Goal: Transaction & Acquisition: Purchase product/service

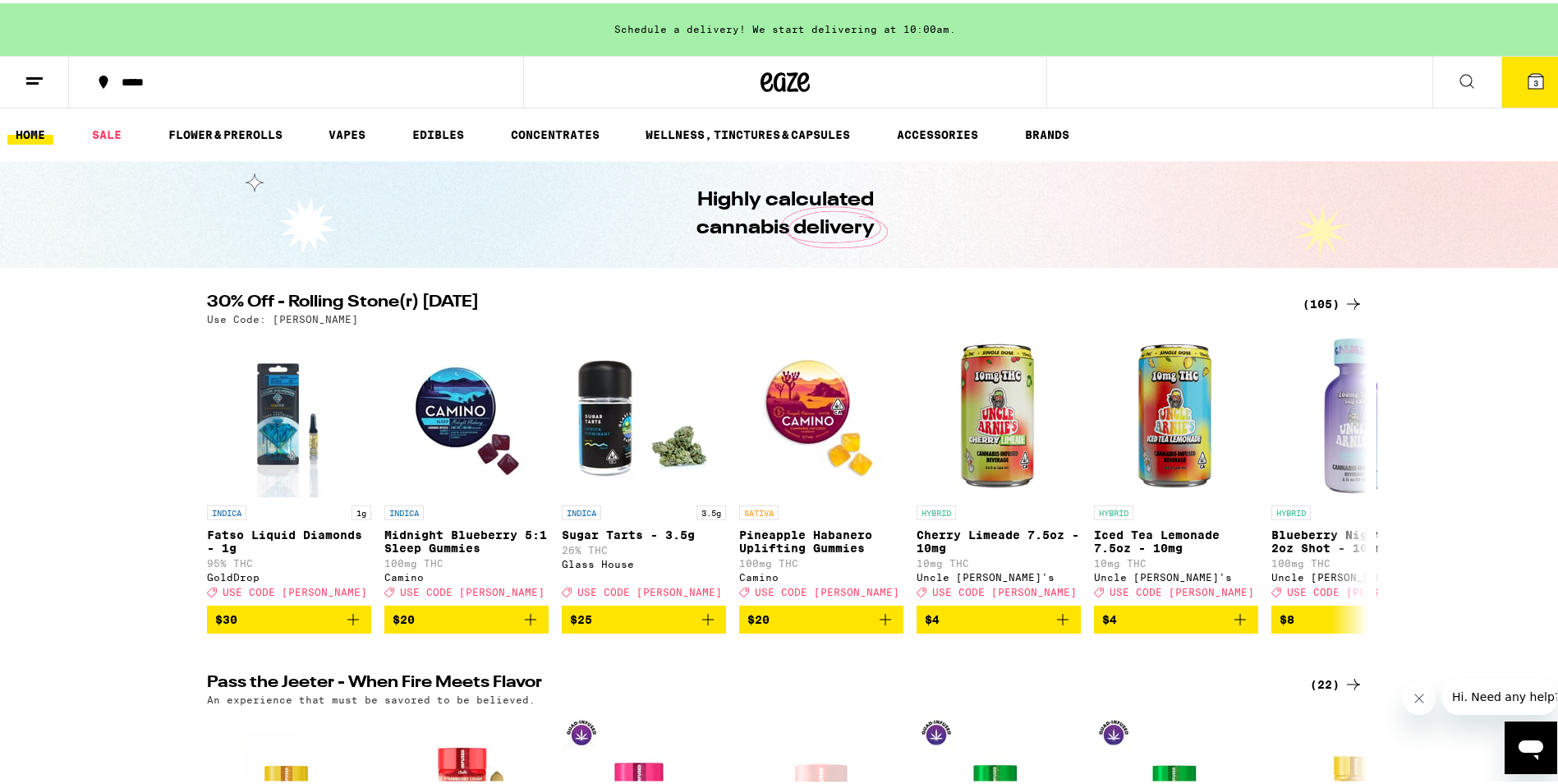
click at [1309, 299] on div "(105)" at bounding box center [1333, 300] width 61 height 20
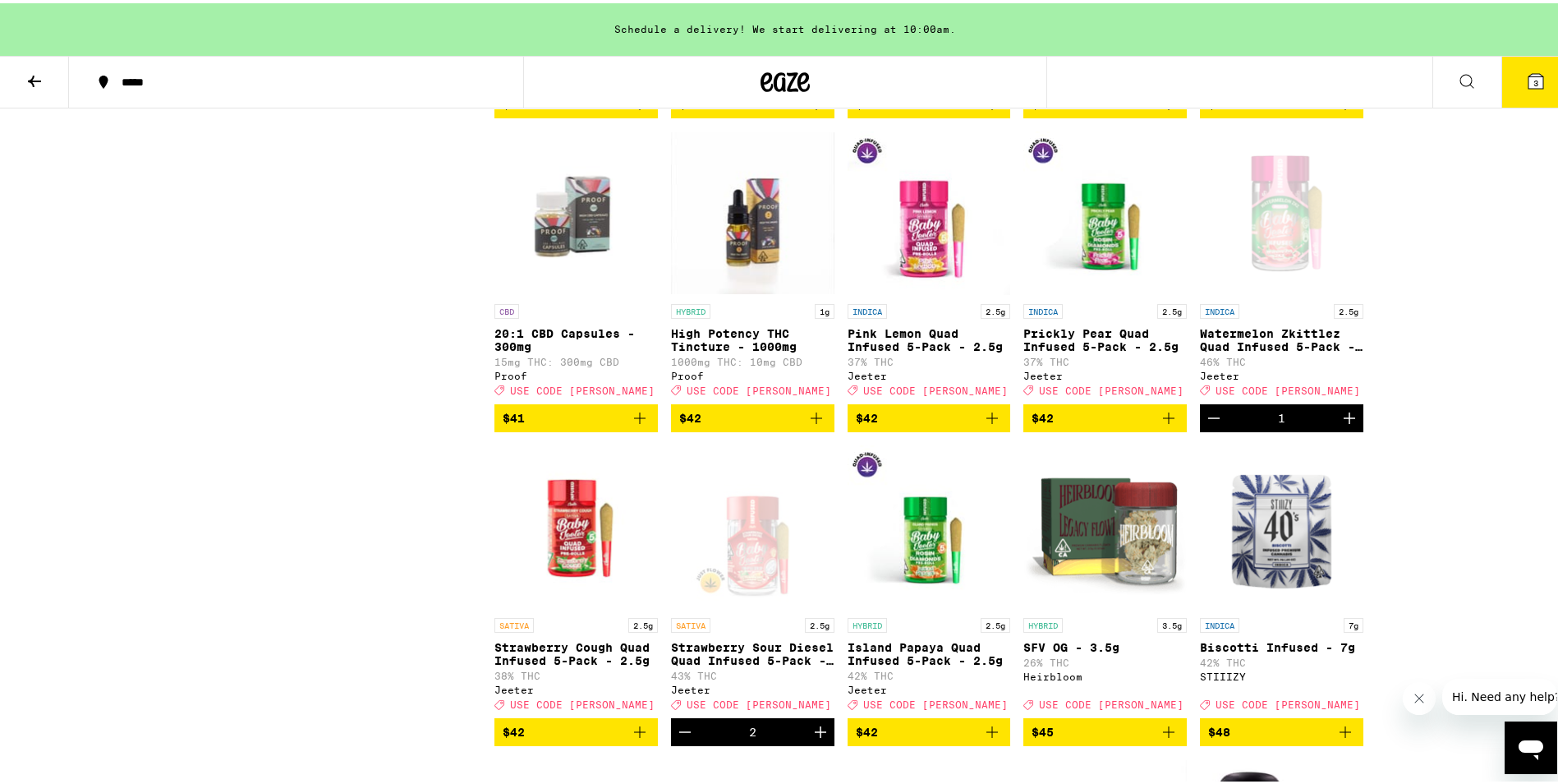
scroll to position [5832, 0]
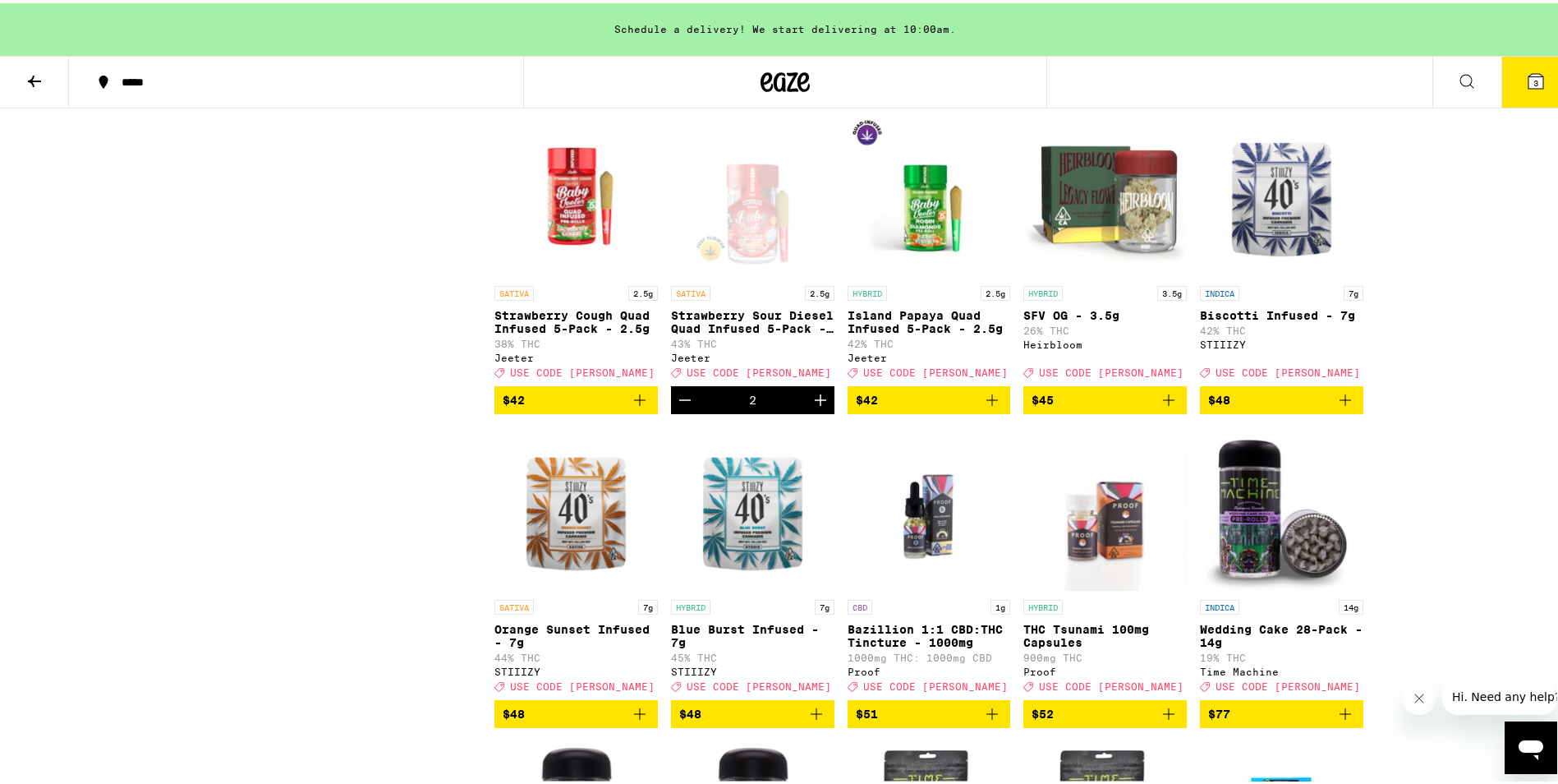
click at [630, 407] on icon "Add to bag" at bounding box center [640, 396] width 20 height 20
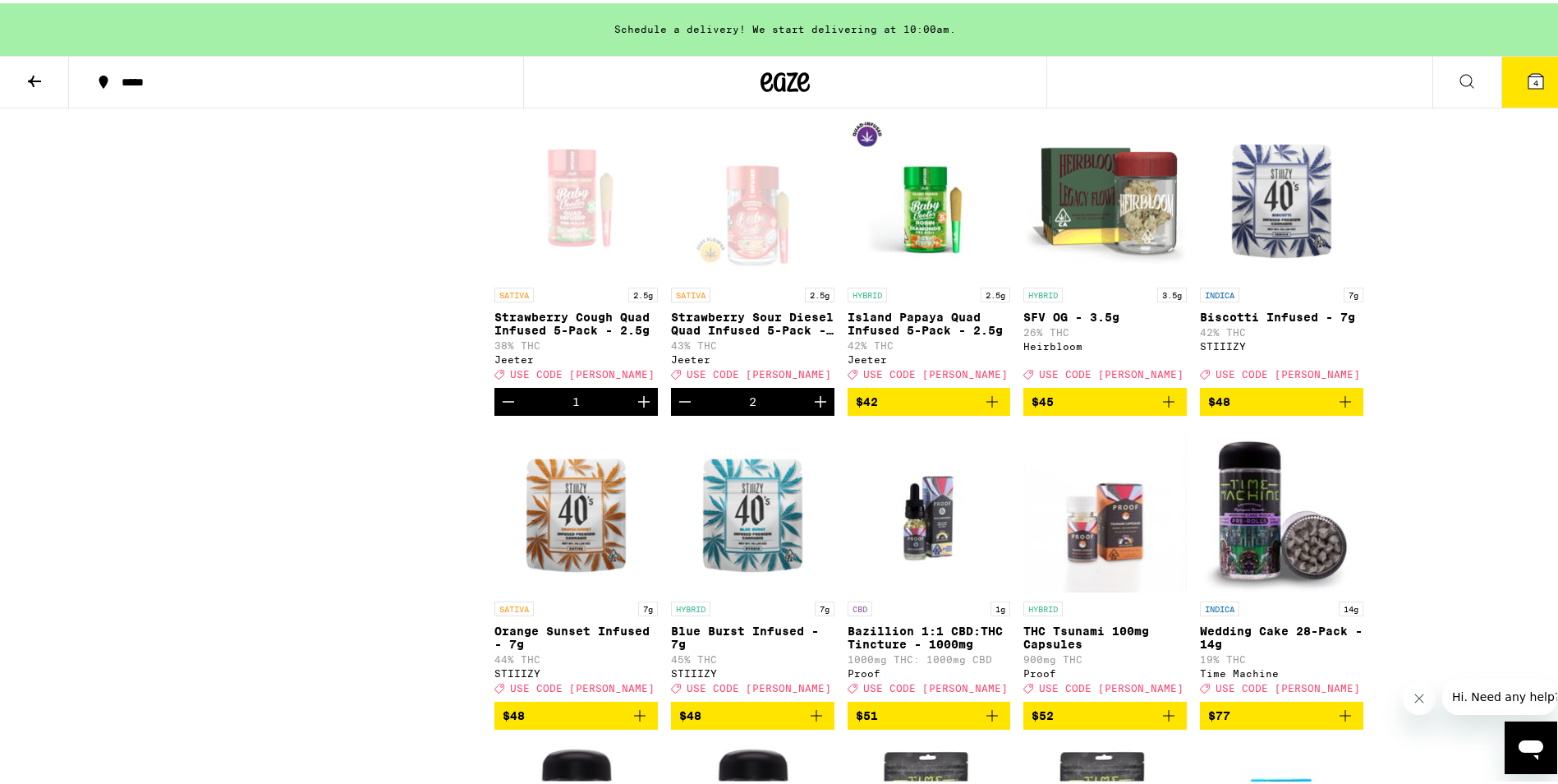
scroll to position [5886, 0]
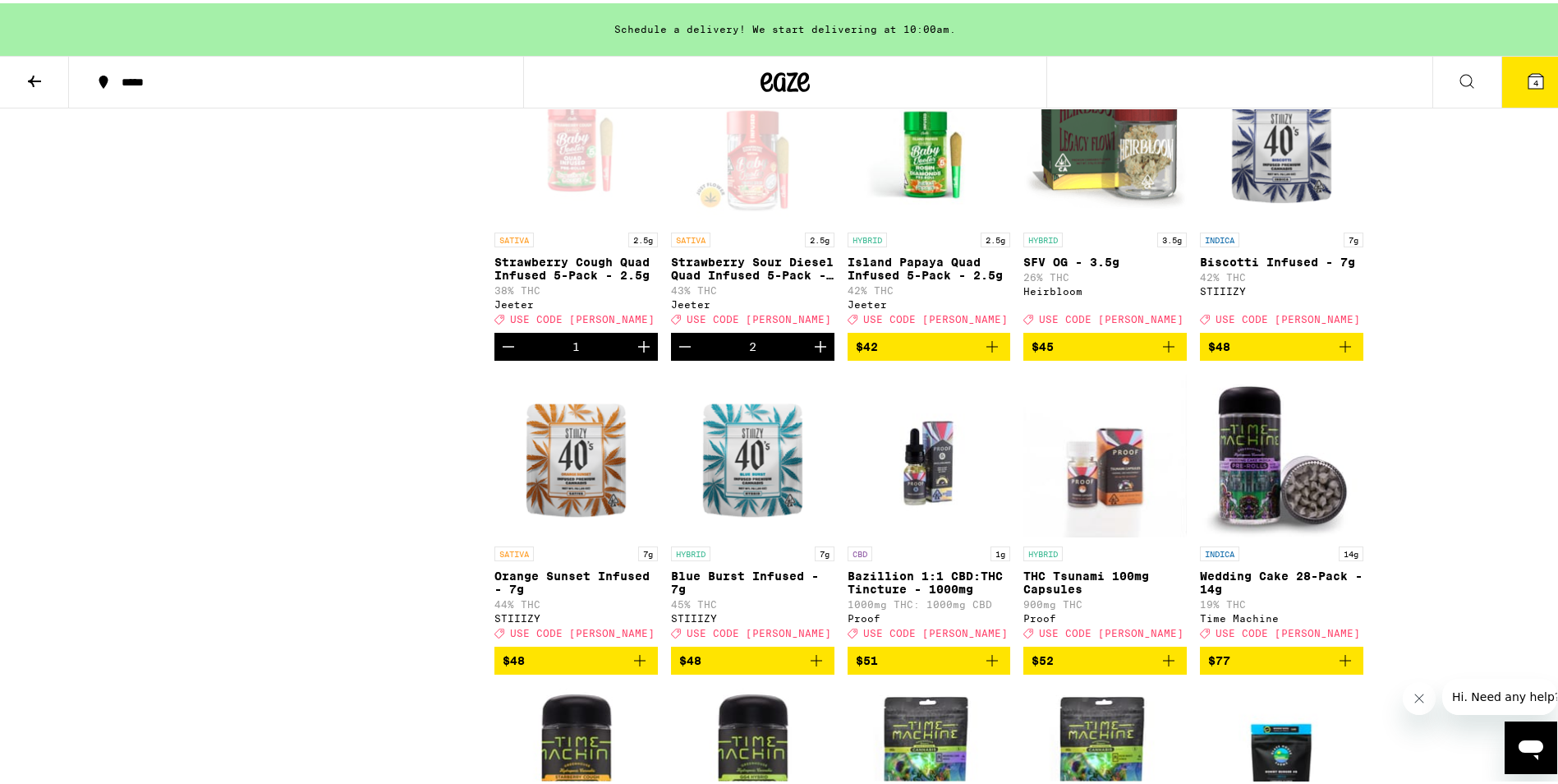
click at [679, 353] on icon "Decrement" at bounding box center [684, 343] width 20 height 20
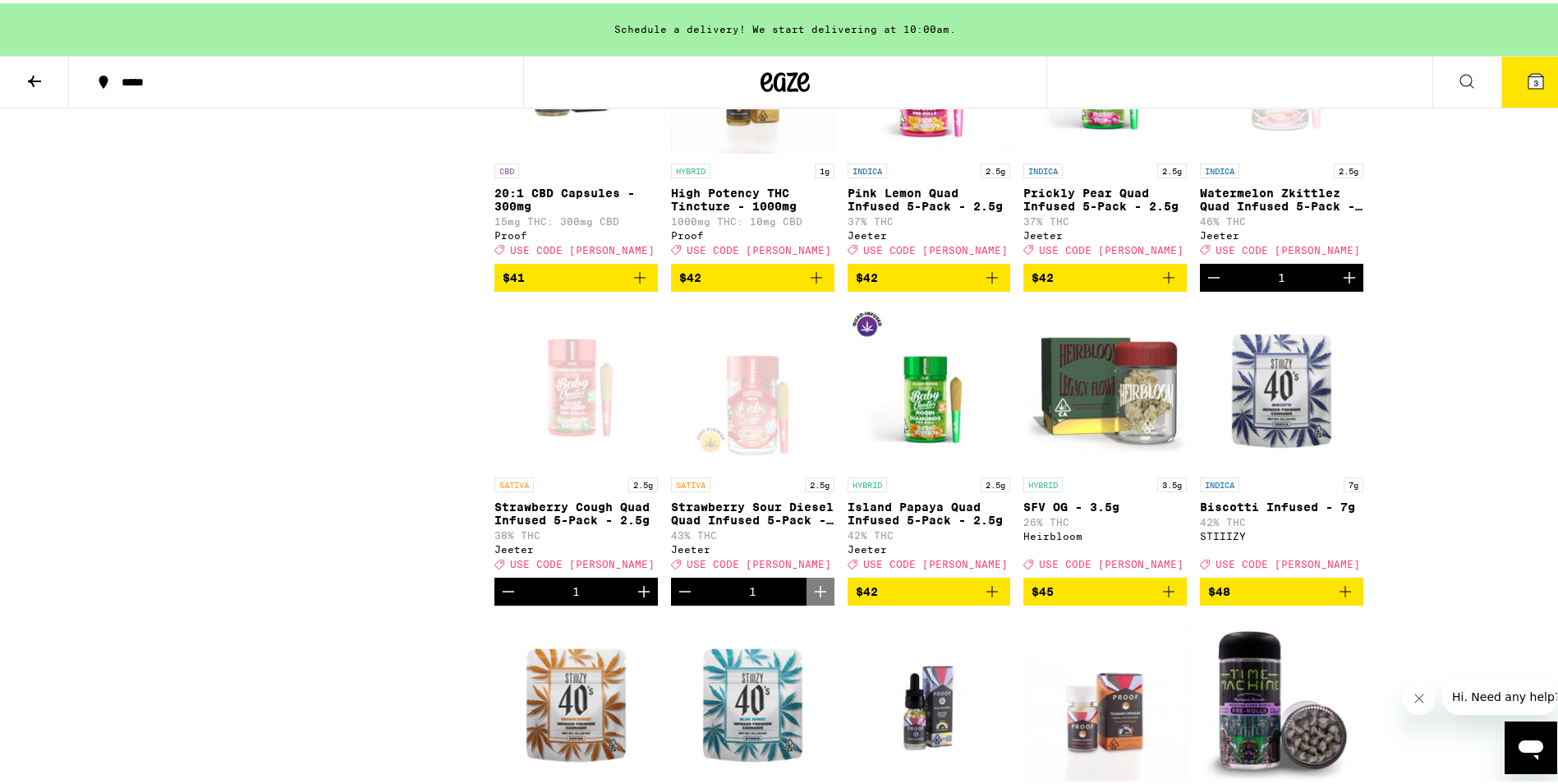
scroll to position [5639, 0]
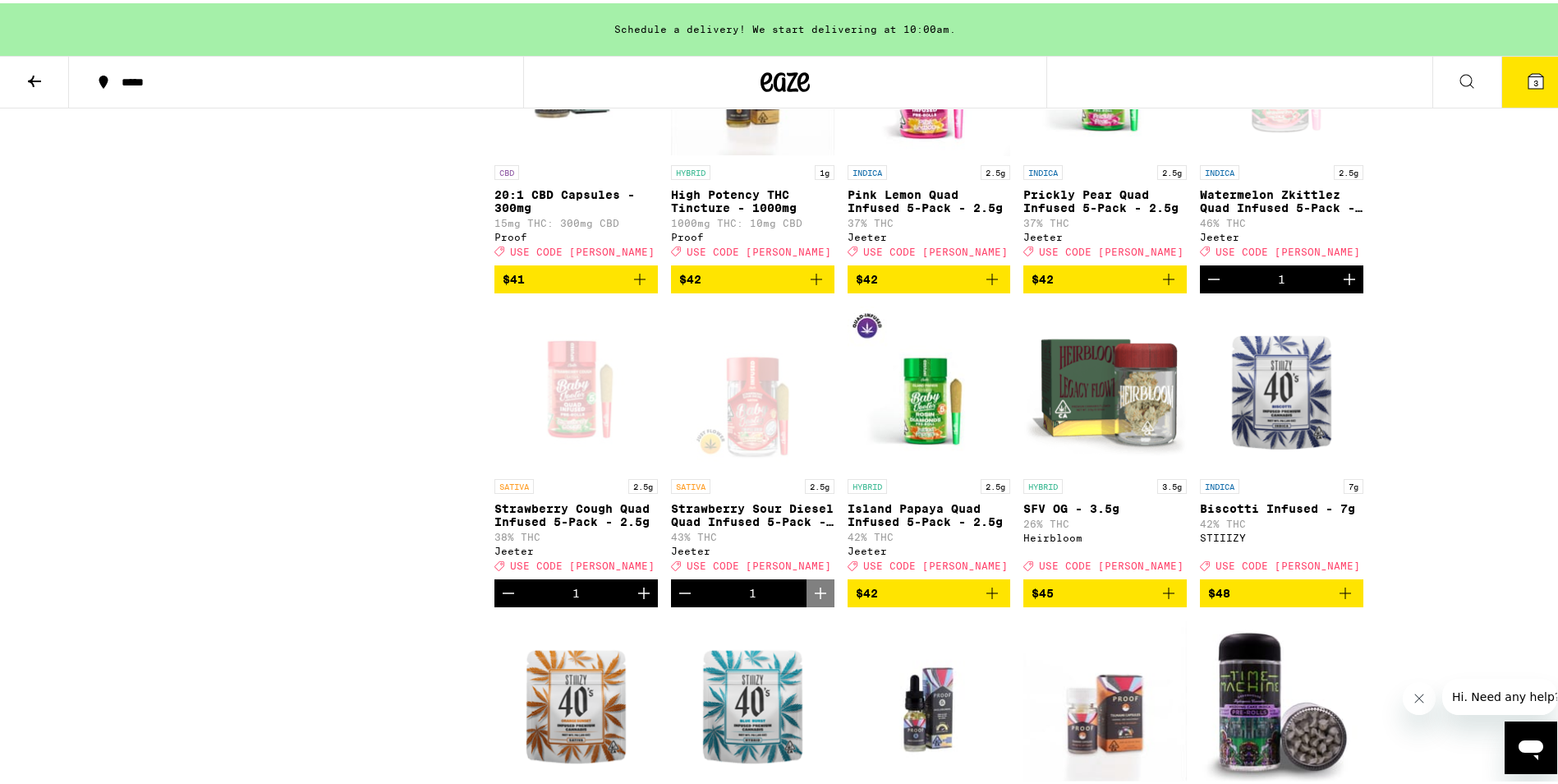
click at [1212, 276] on icon "Decrement" at bounding box center [1214, 276] width 11 height 0
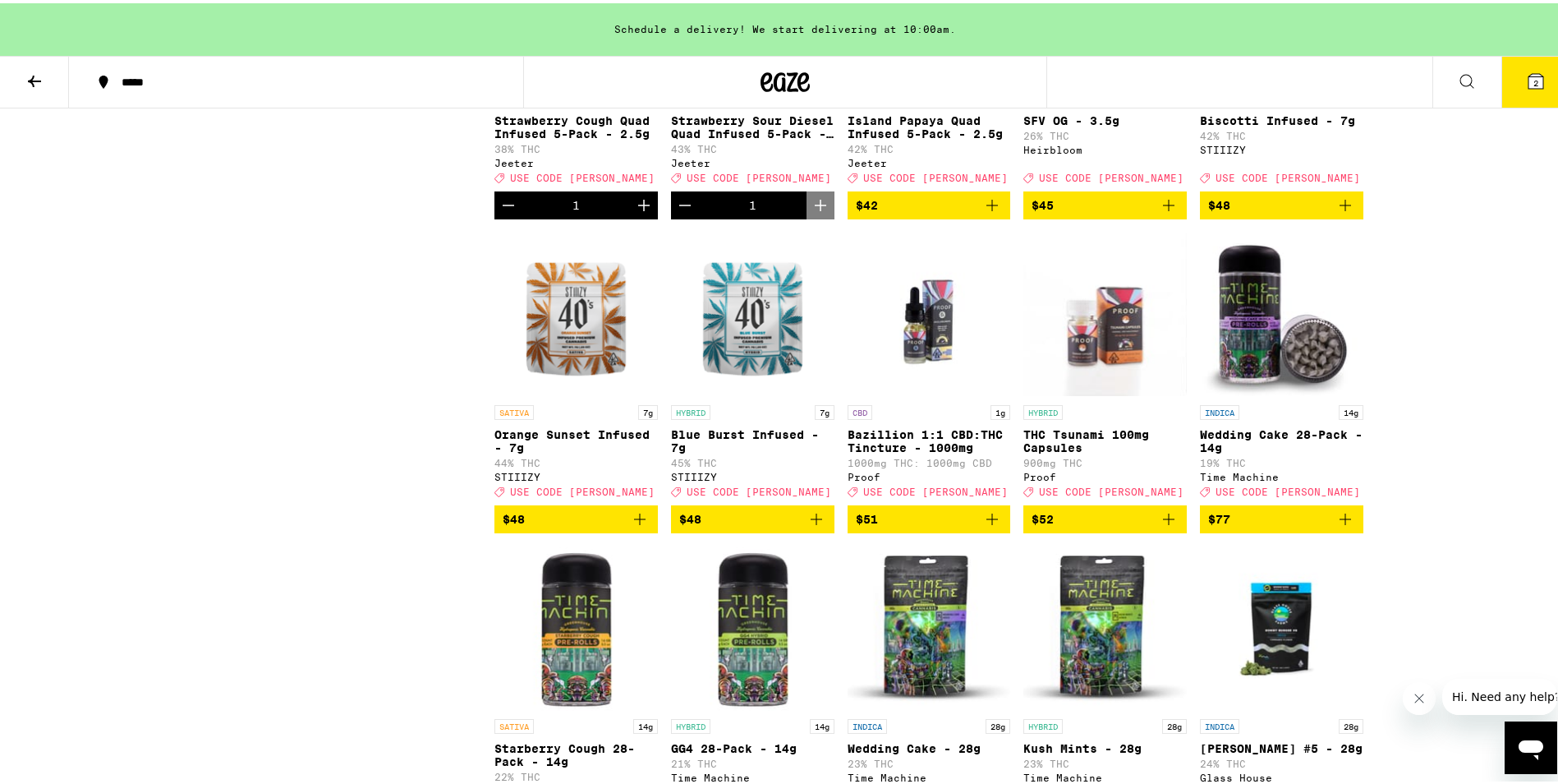
scroll to position [6049, 0]
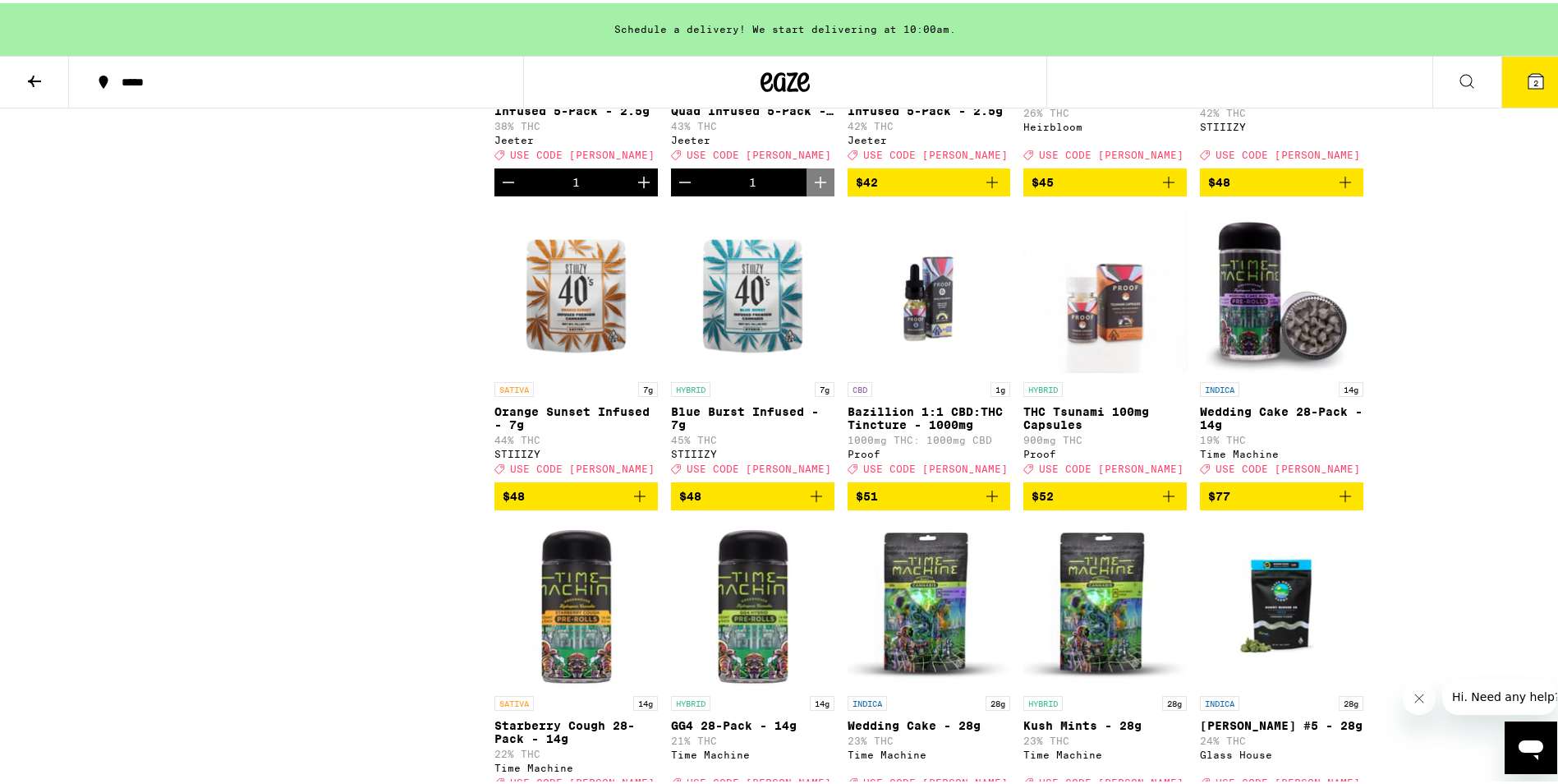
click at [986, 189] on icon "Add to bag" at bounding box center [992, 179] width 20 height 20
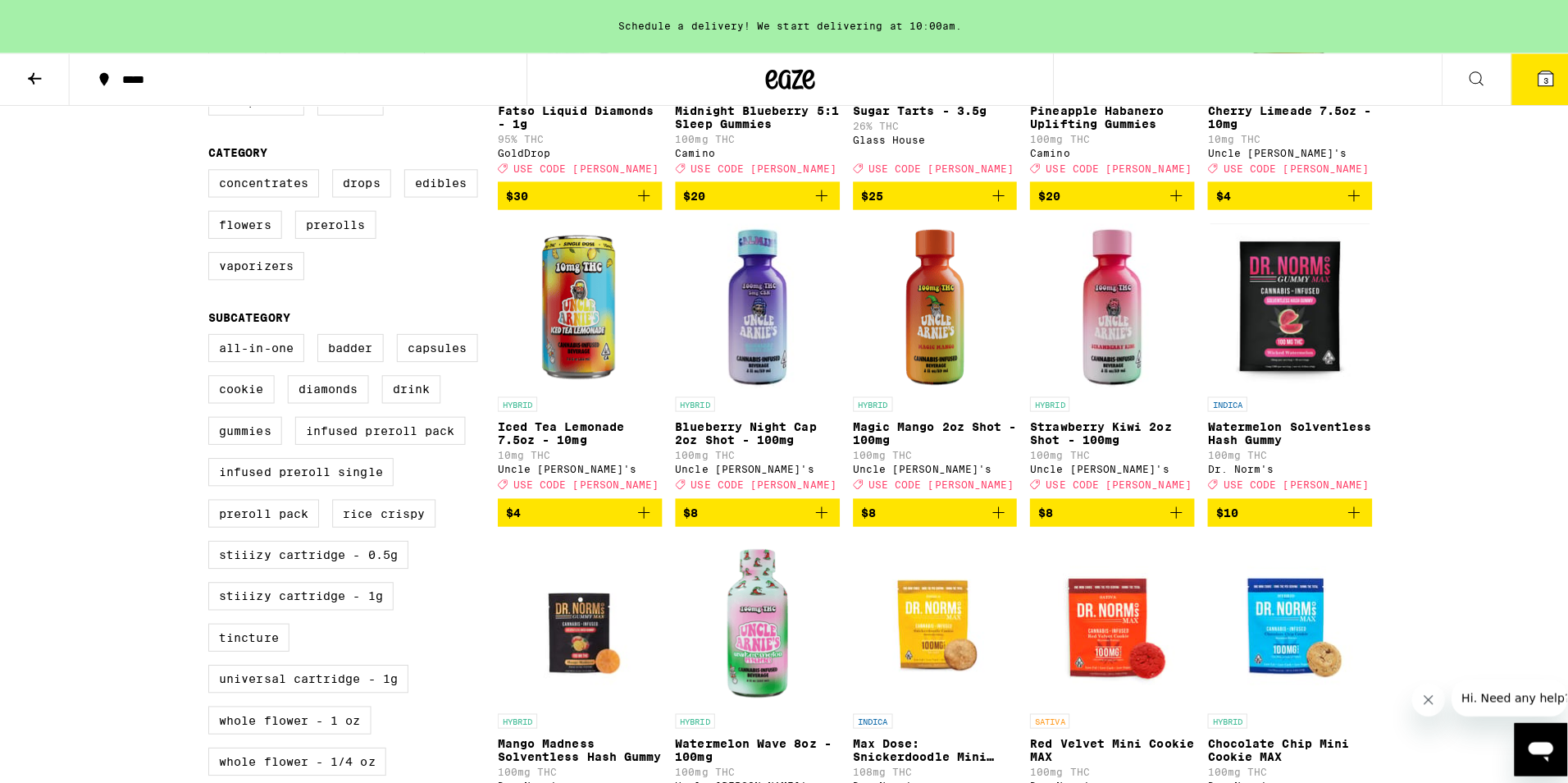
scroll to position [0, 0]
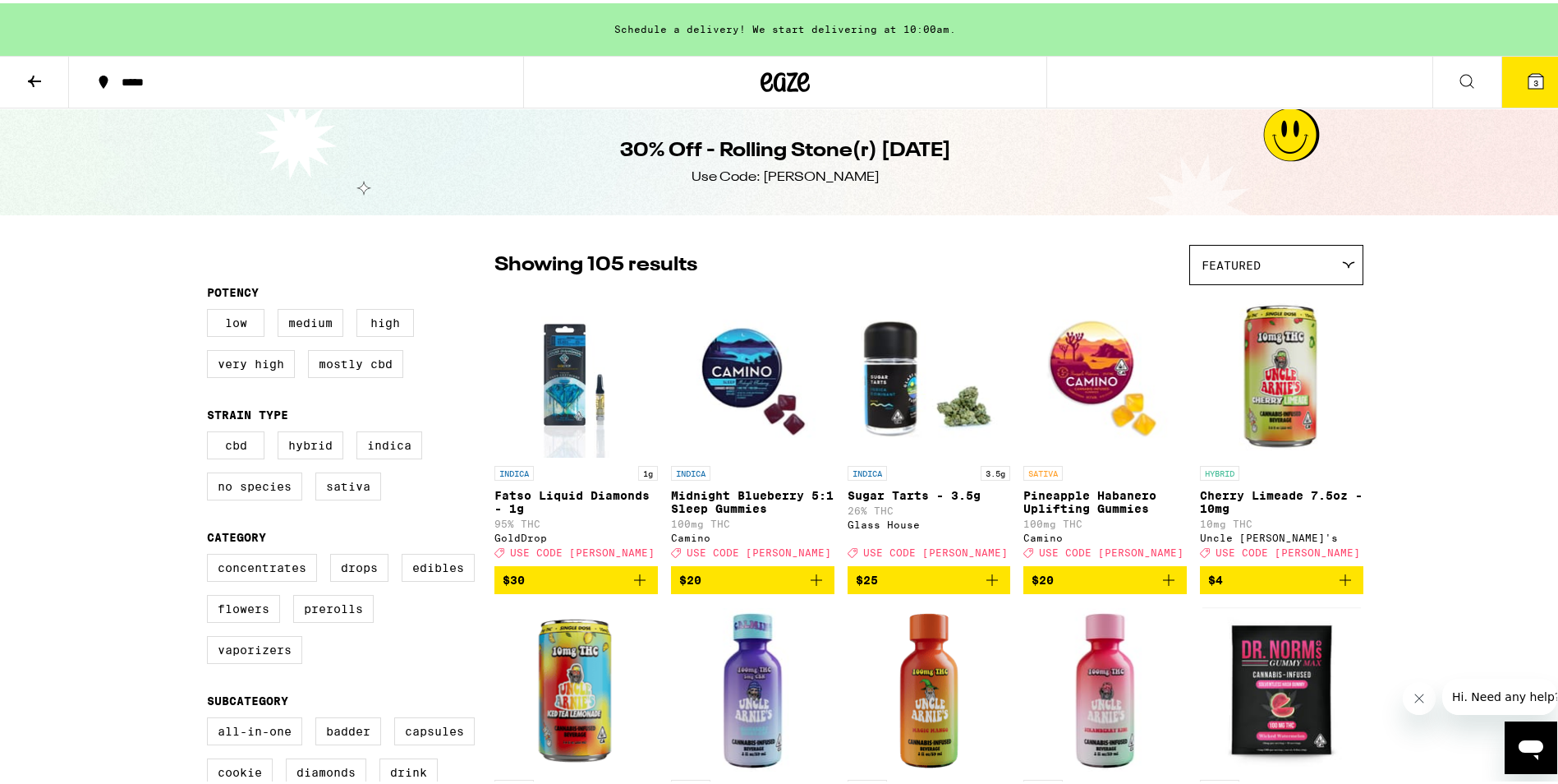
click at [750, 358] on img "Open page for Midnight Blueberry 5:1 Sleep Gummies from Camino" at bounding box center [753, 372] width 164 height 164
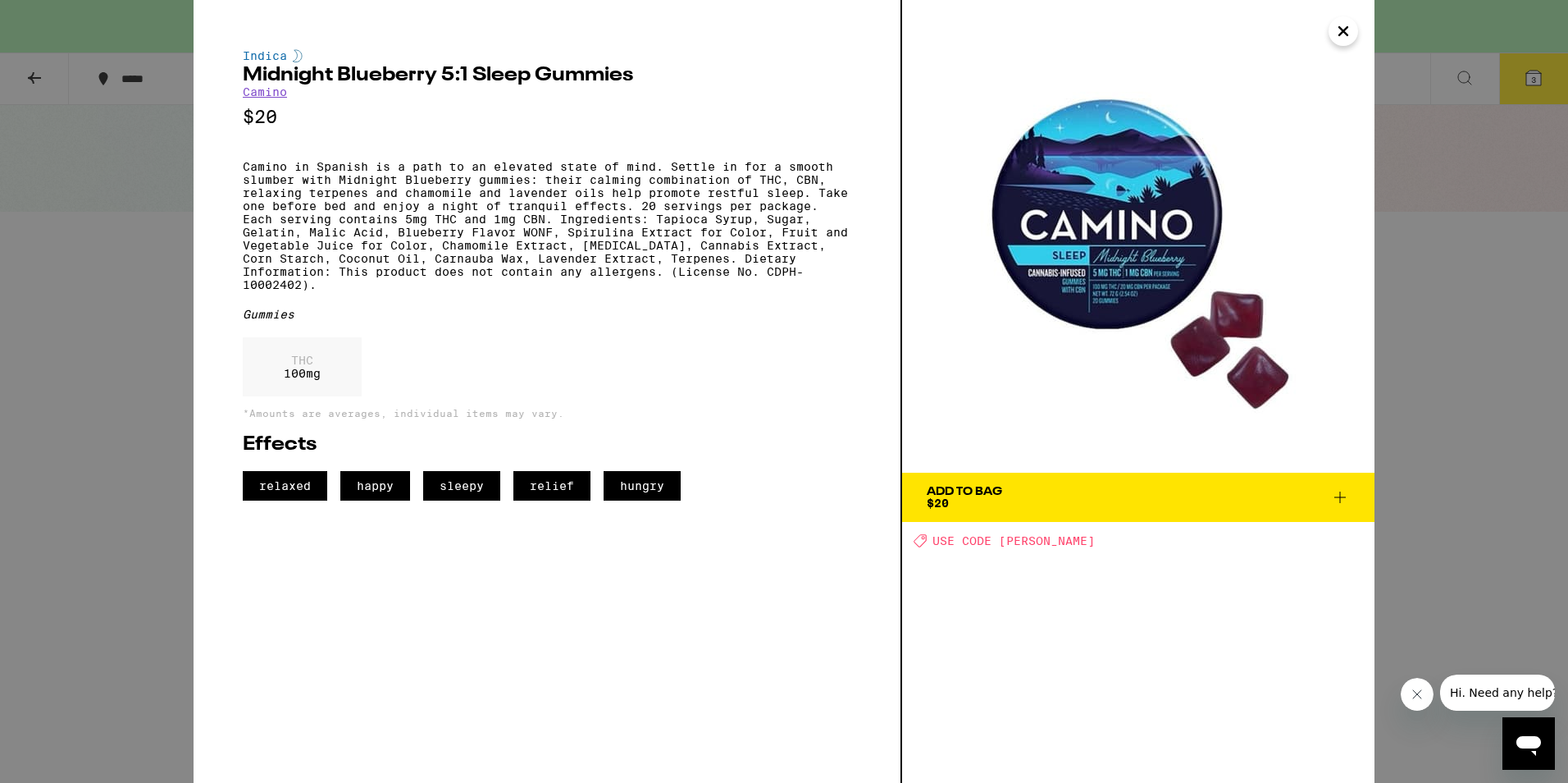
click at [1337, 49] on img at bounding box center [1138, 236] width 472 height 472
click at [1338, 40] on icon "Close" at bounding box center [1342, 31] width 20 height 24
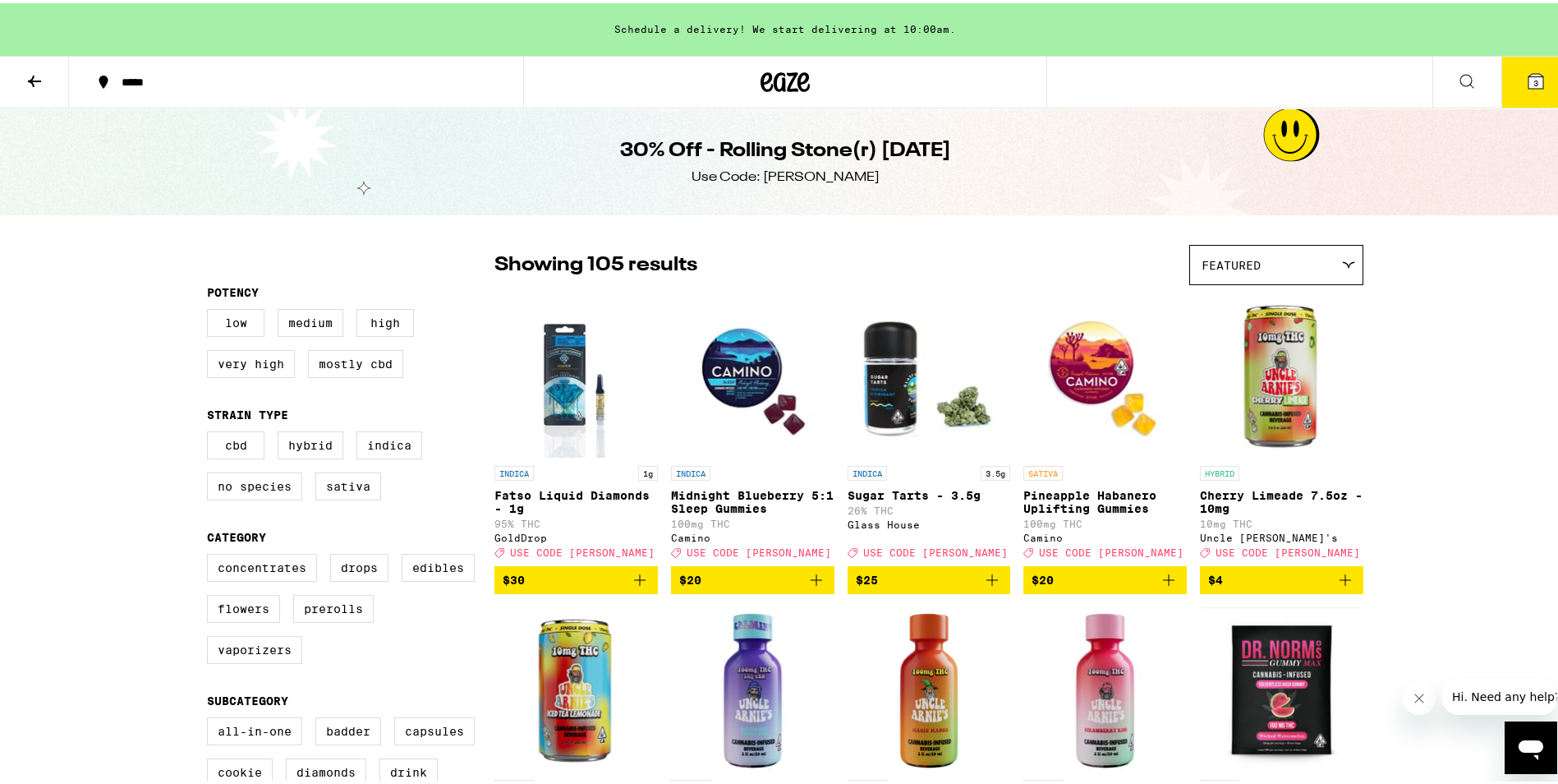
click at [806, 587] on icon "Add to bag" at bounding box center [816, 576] width 20 height 20
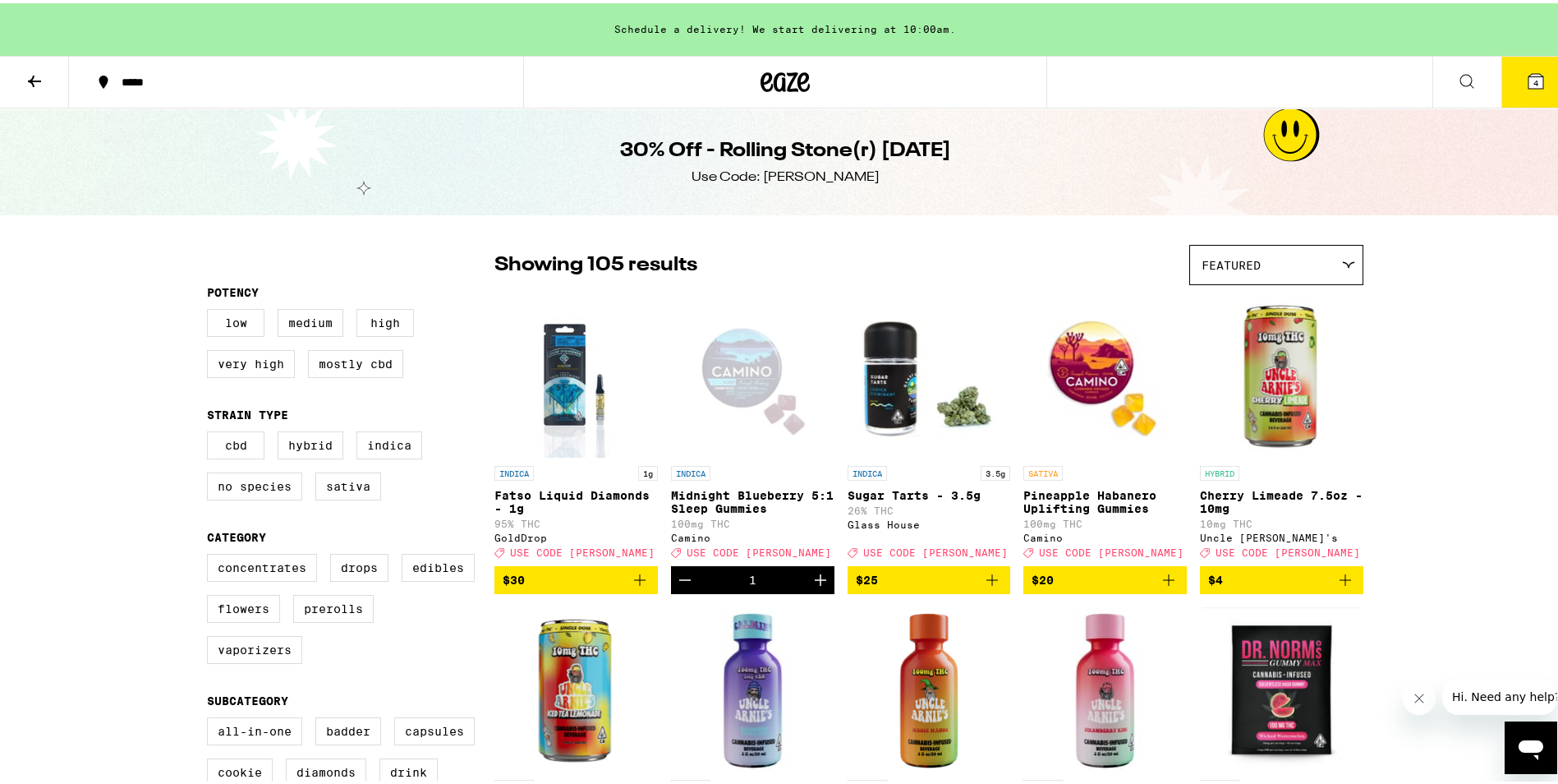
click at [1526, 66] on button "4" at bounding box center [1537, 78] width 69 height 51
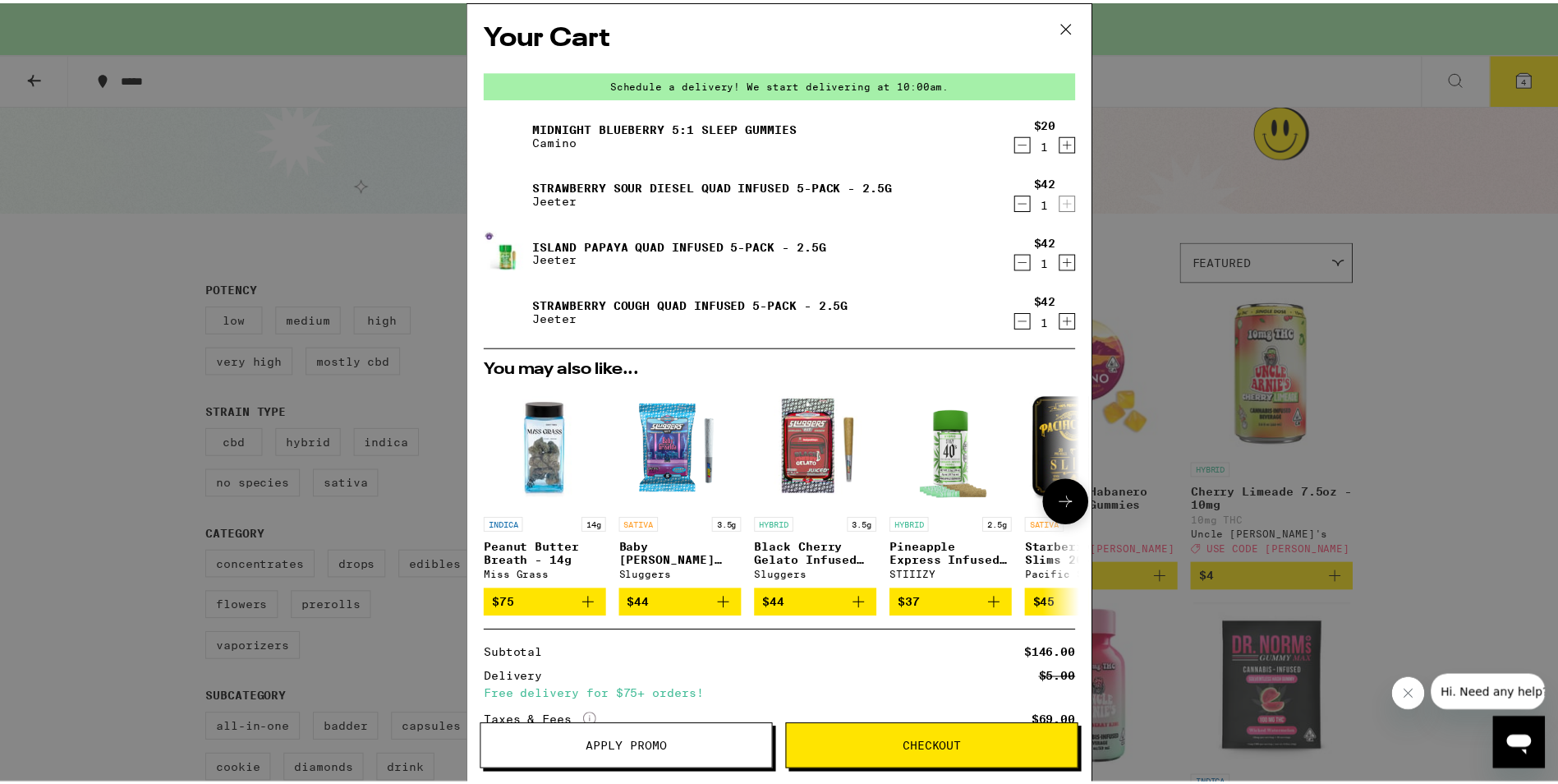
scroll to position [132, 0]
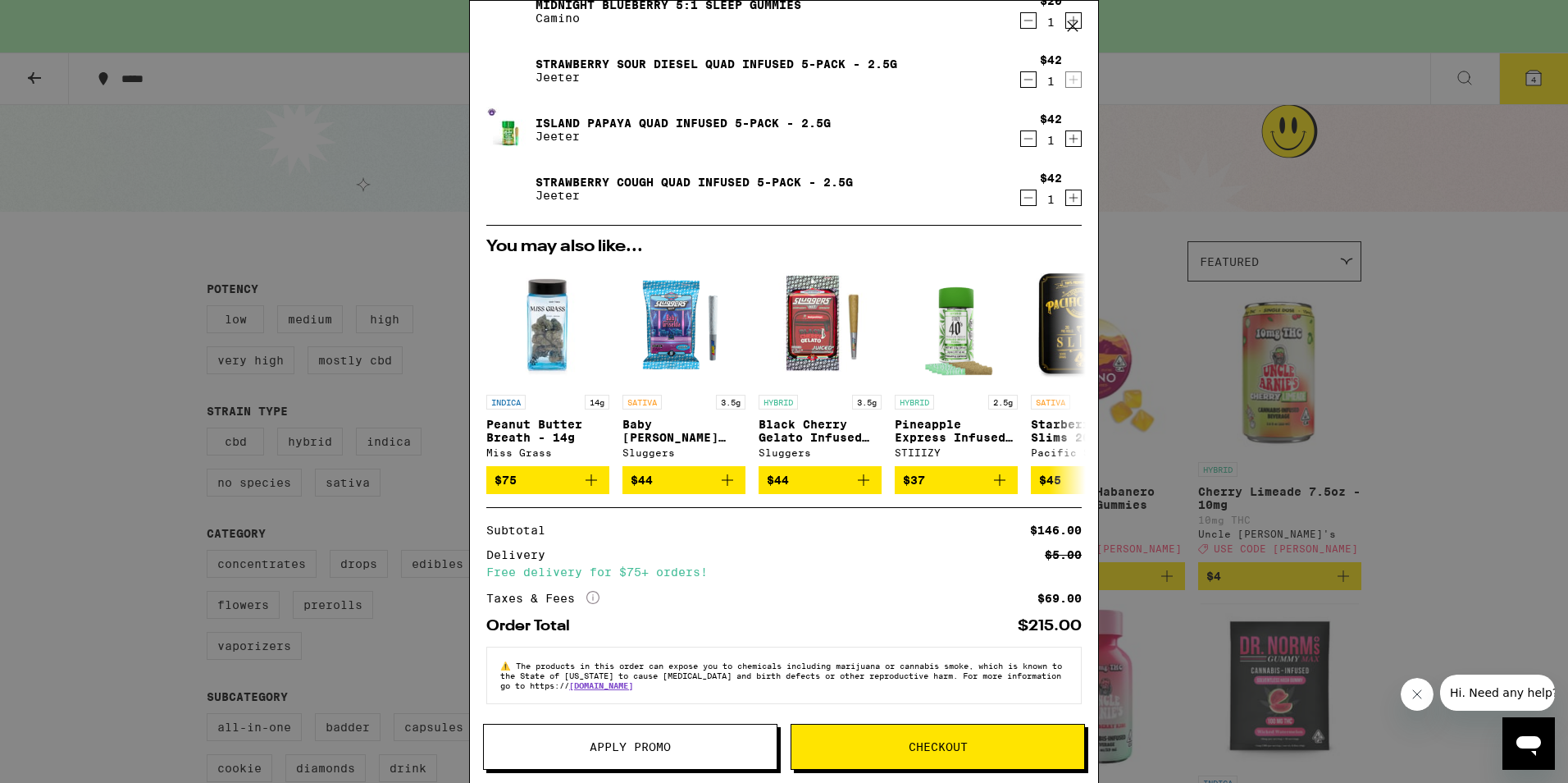
click at [700, 751] on span "Apply Promo" at bounding box center [629, 747] width 293 height 11
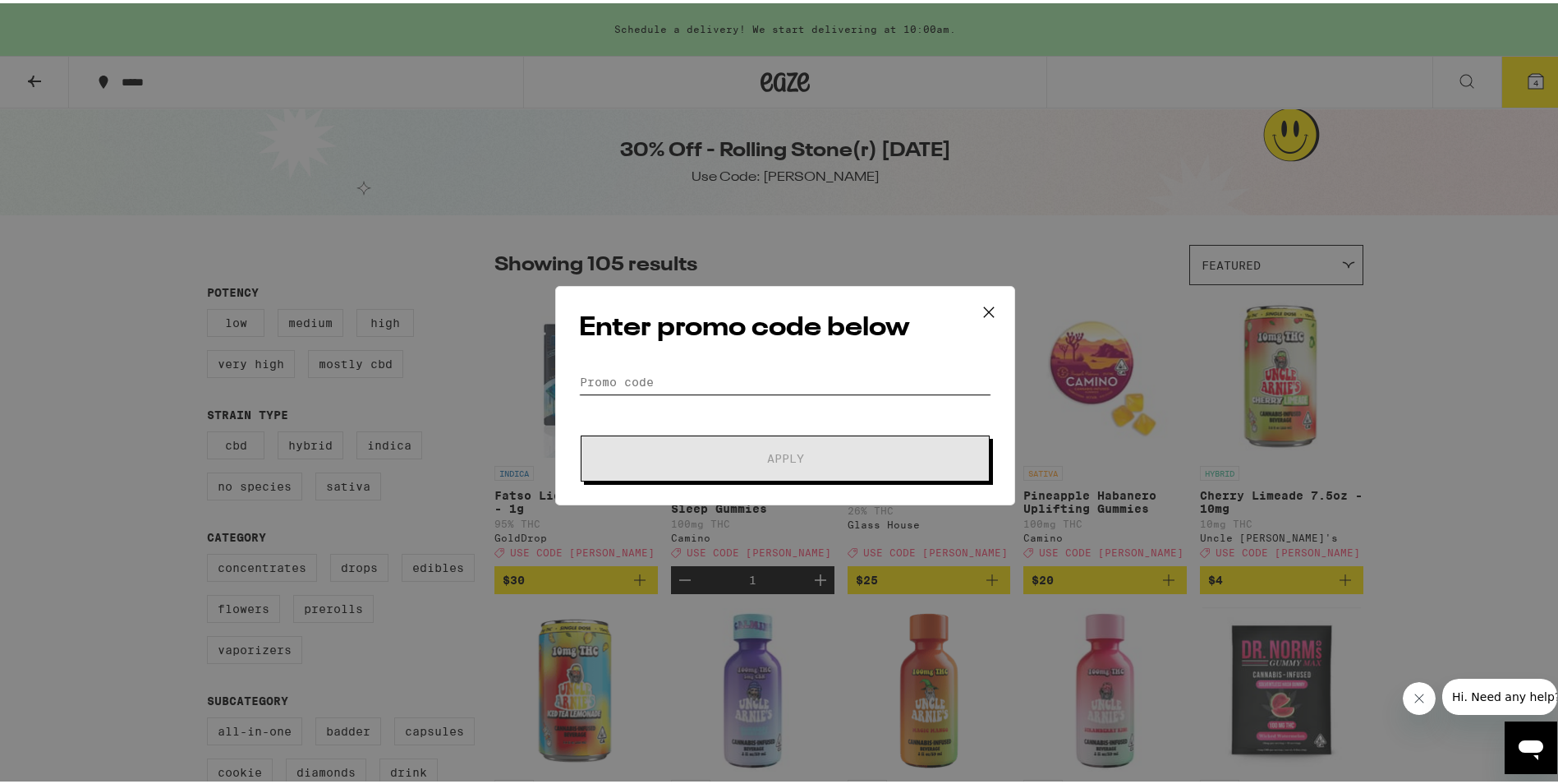
click at [699, 372] on input "Promo Code" at bounding box center [785, 378] width 413 height 24
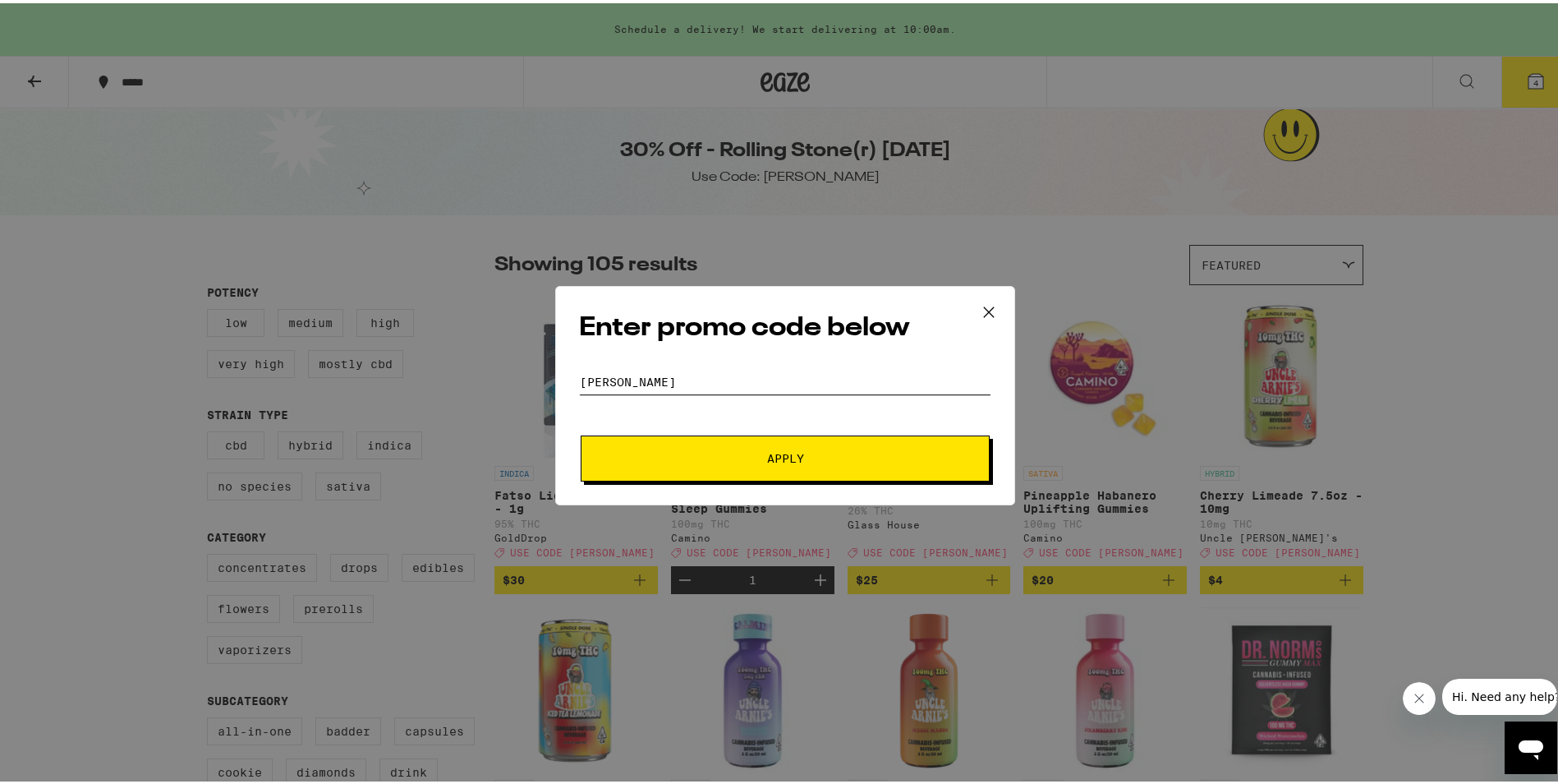
type input "[PERSON_NAME]"
click at [718, 446] on button "Apply" at bounding box center [785, 454] width 409 height 46
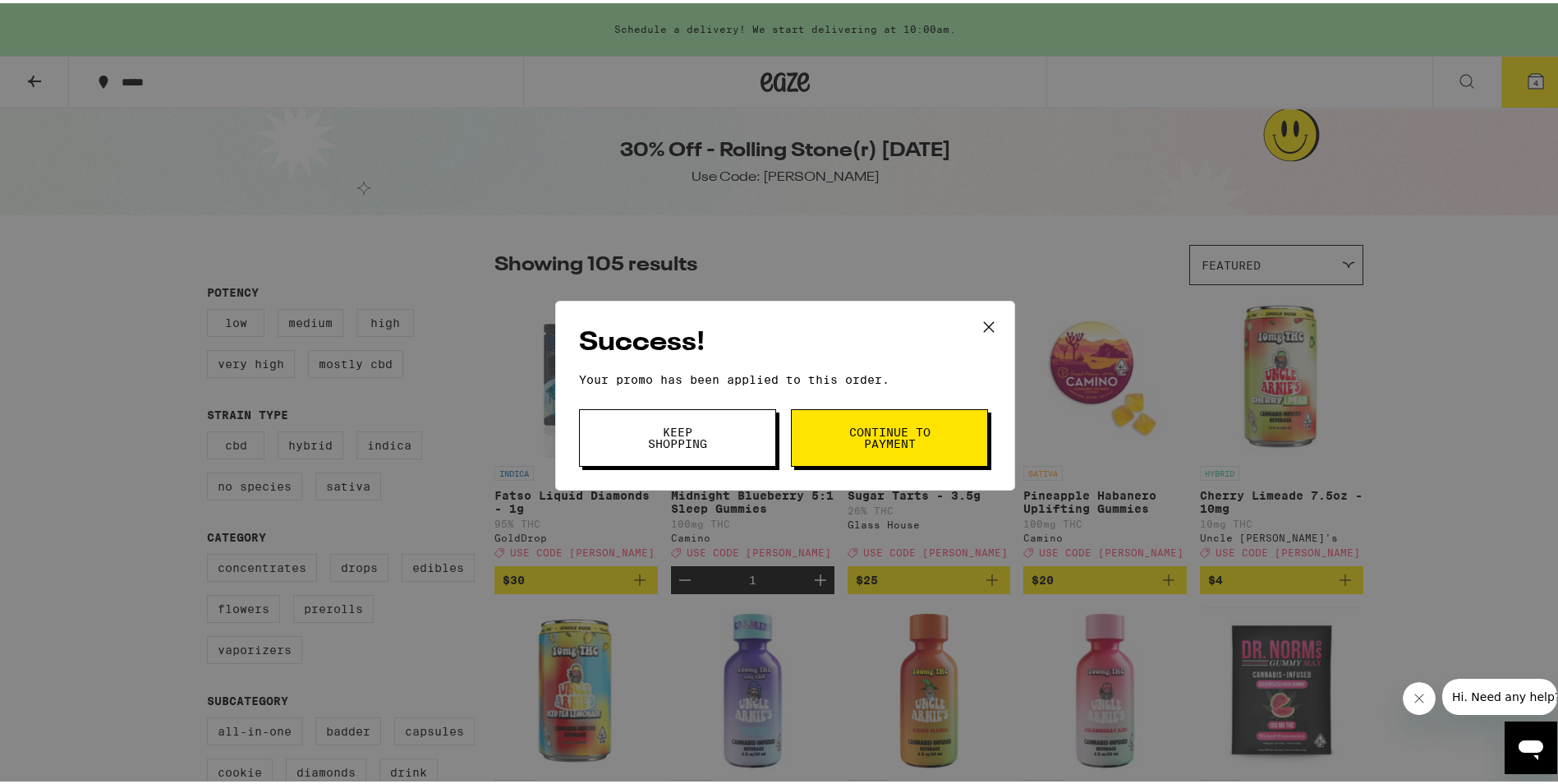
click at [824, 438] on button "Continue to payment" at bounding box center [890, 435] width 197 height 58
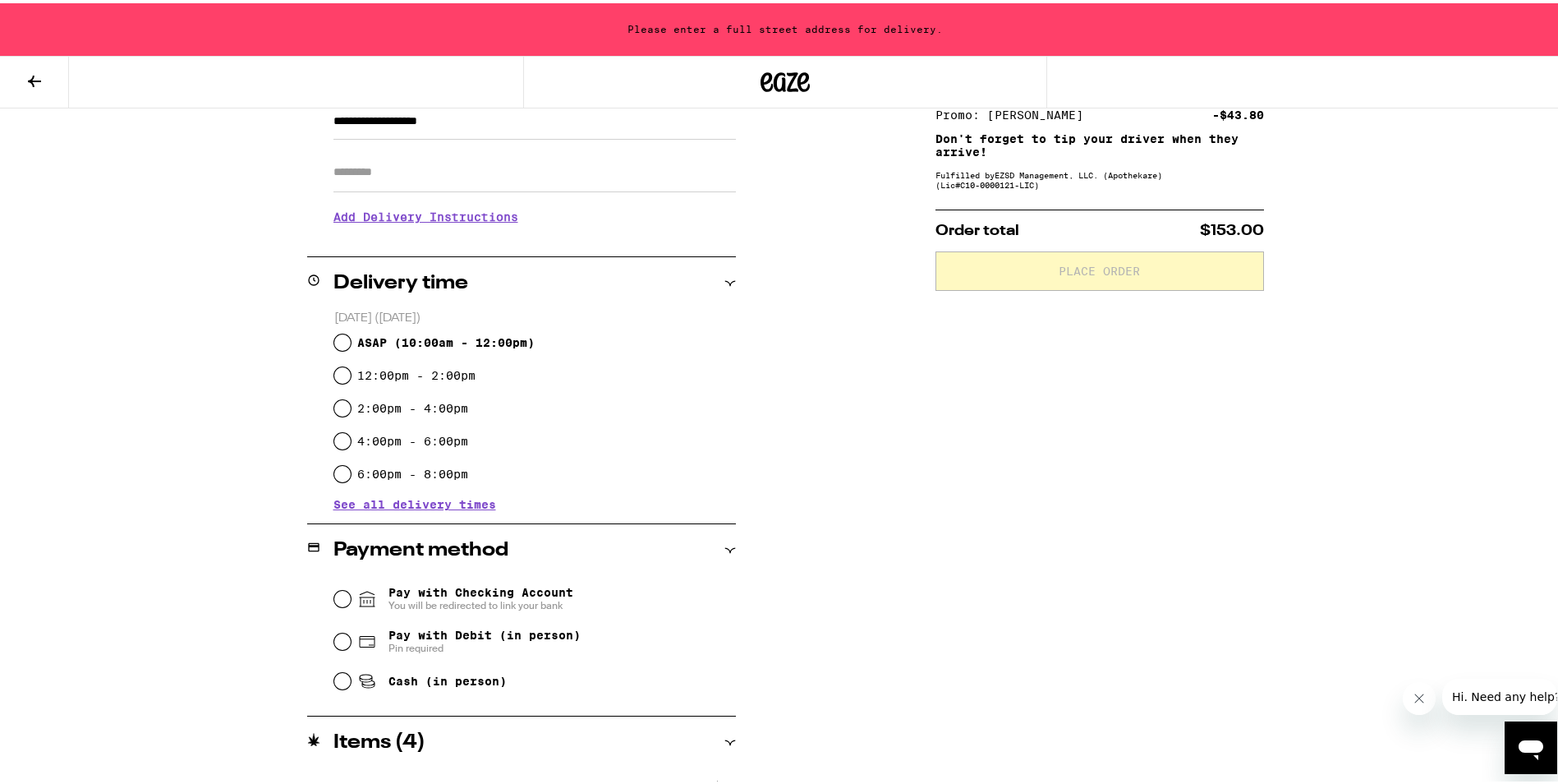
scroll to position [476, 0]
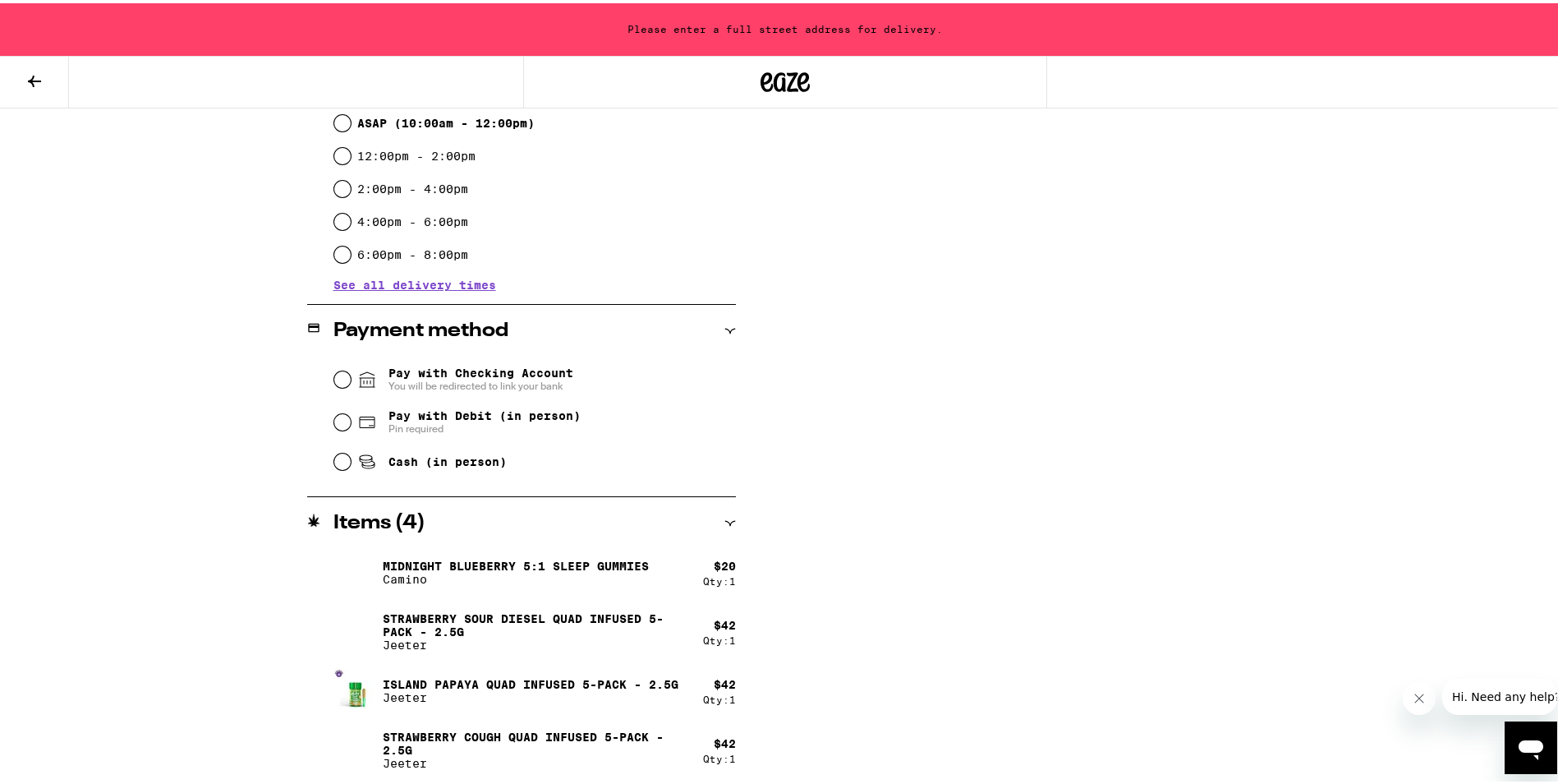
click at [350, 377] on div "Pay with Checking Account You will be redirected to link your bank" at bounding box center [535, 376] width 401 height 43
click at [337, 376] on input "Pay with Checking Account You will be redirected to link your bank" at bounding box center [343, 376] width 17 height 17
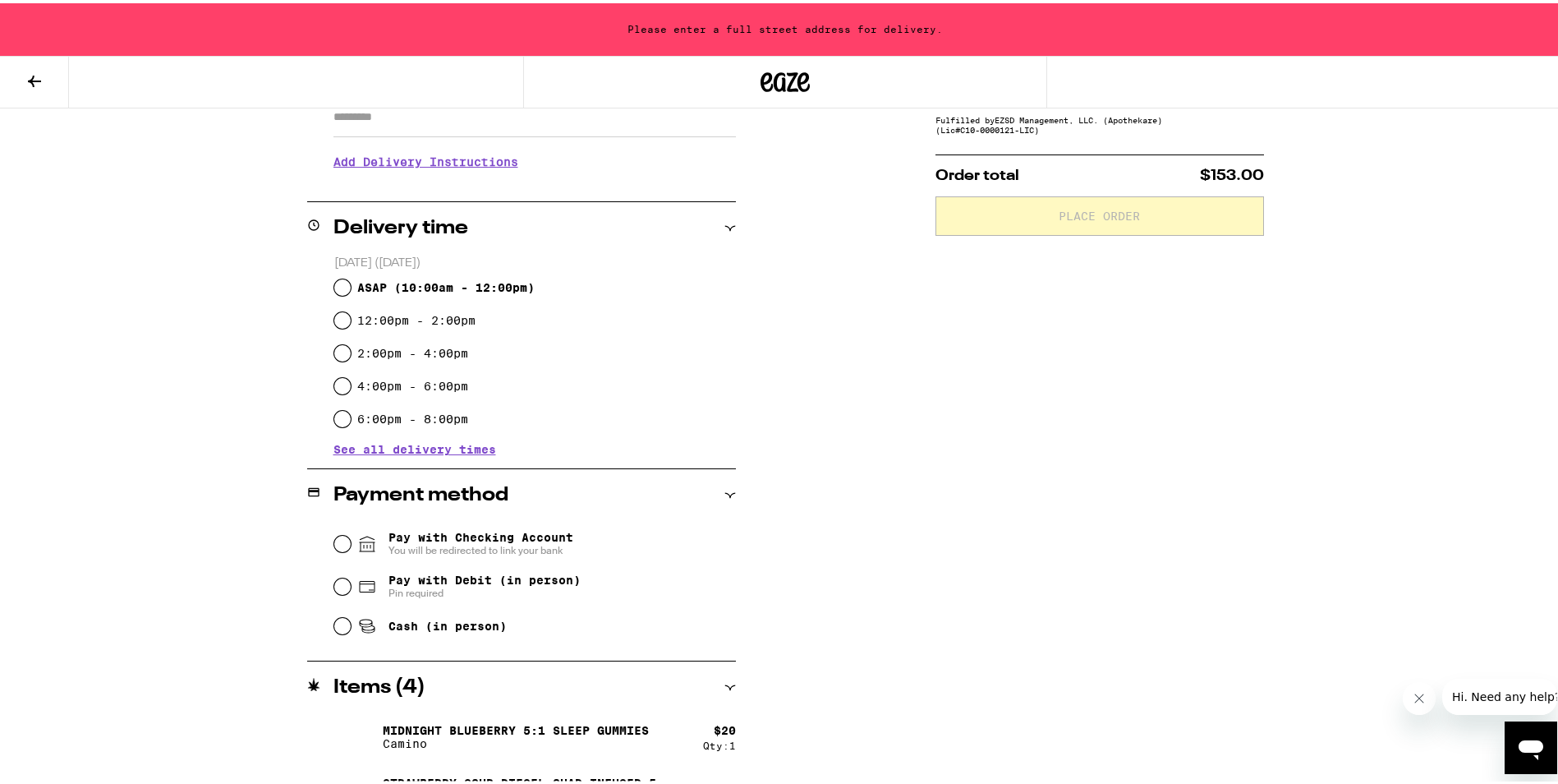
scroll to position [0, 0]
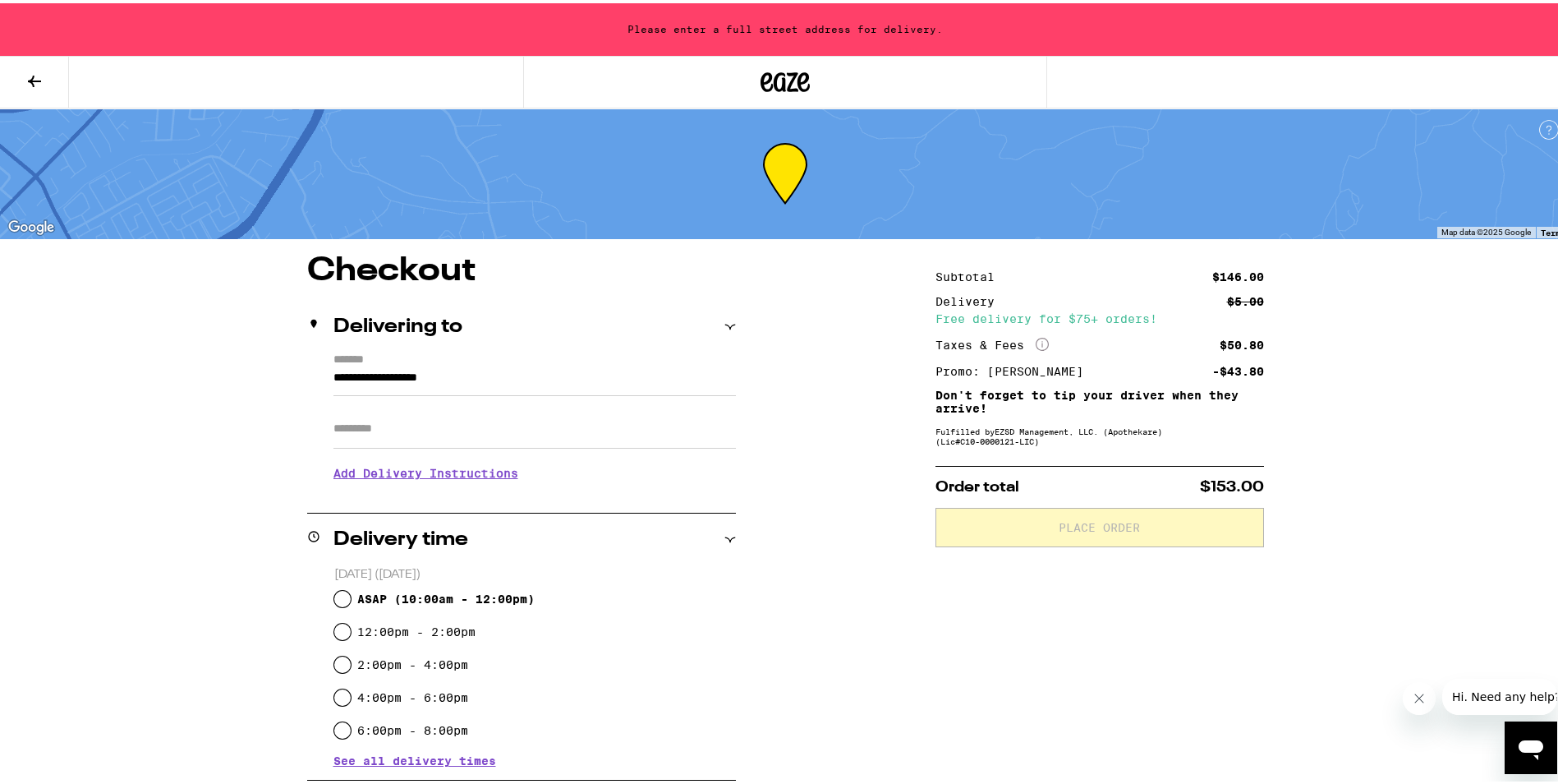
click at [400, 367] on input "**********" at bounding box center [535, 379] width 402 height 28
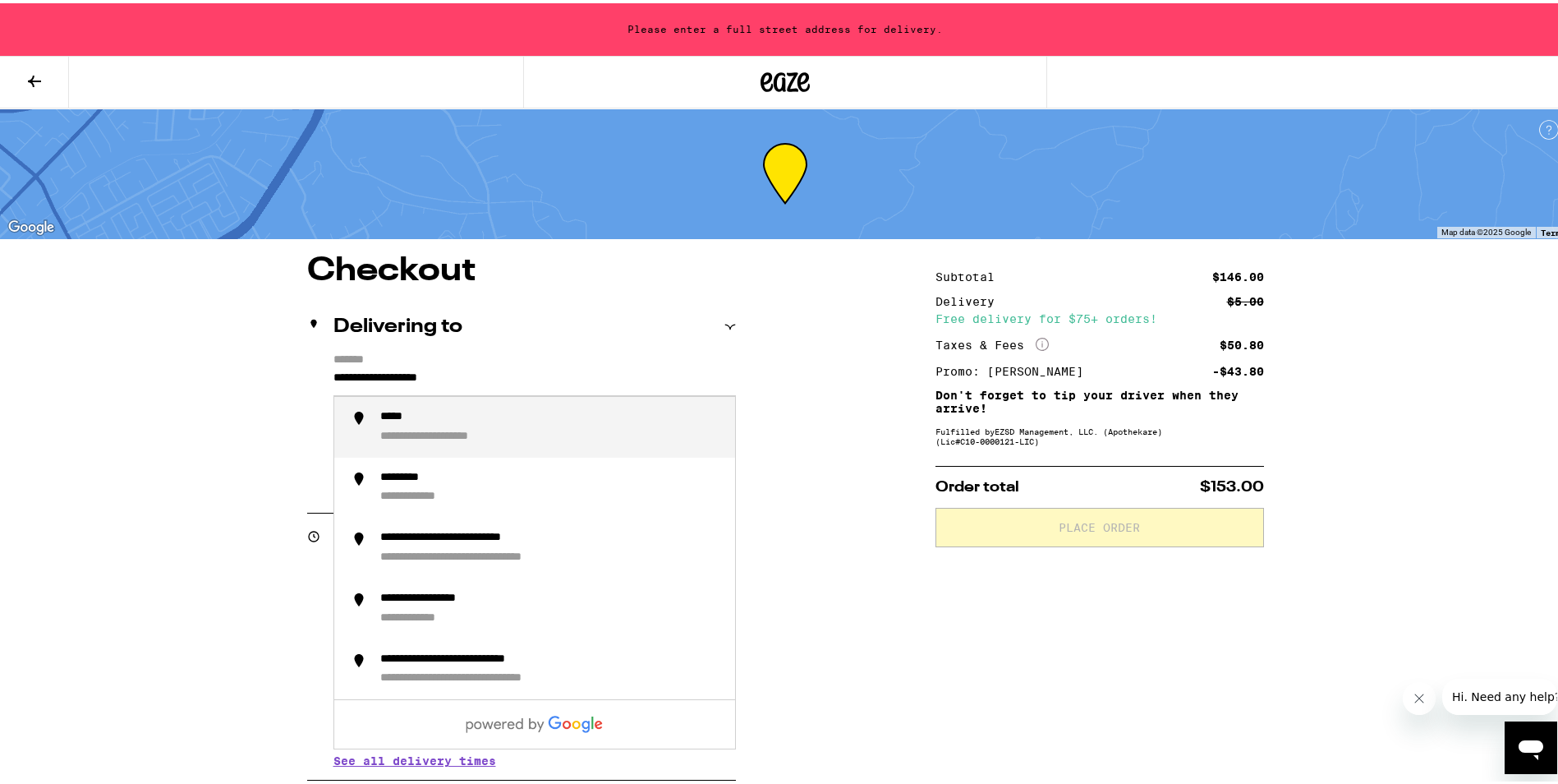
drag, startPoint x: 602, startPoint y: 380, endPoint x: 238, endPoint y: 373, distance: 364.1
click at [238, 373] on div "**********" at bounding box center [785, 755] width 1183 height 1007
click at [426, 438] on div "**********" at bounding box center [428, 434] width 97 height 15
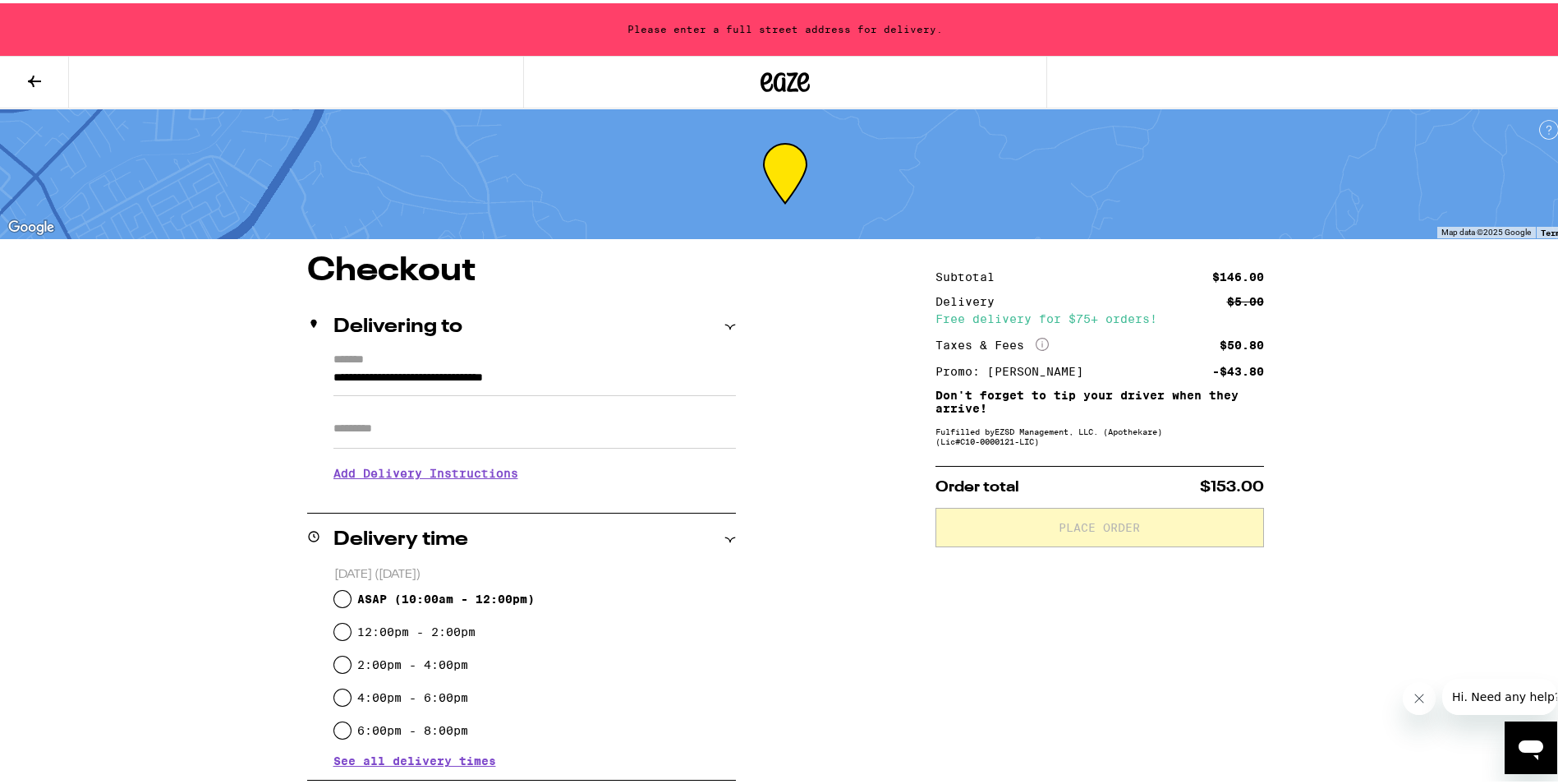
type input "**********"
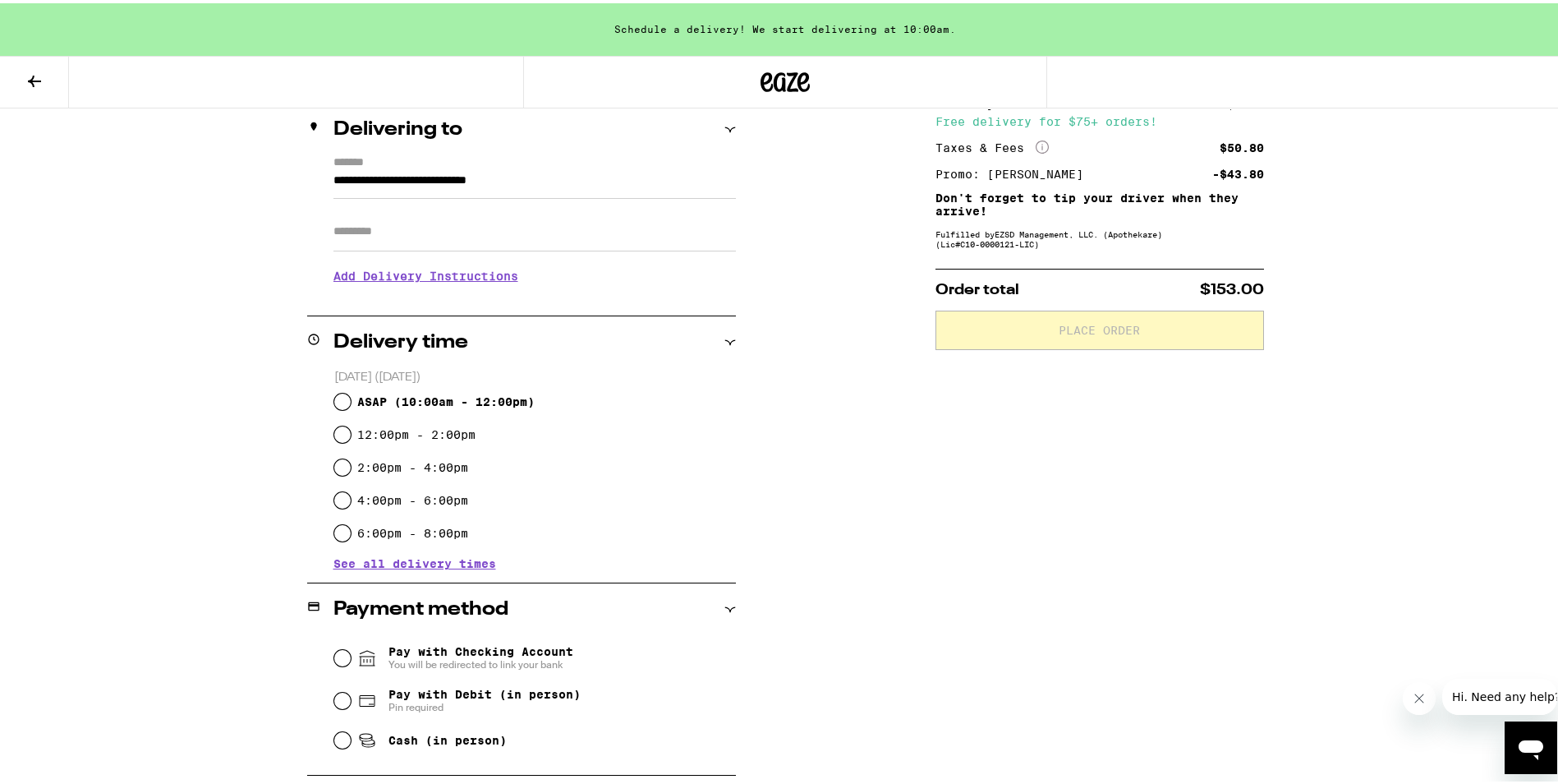
scroll to position [476, 0]
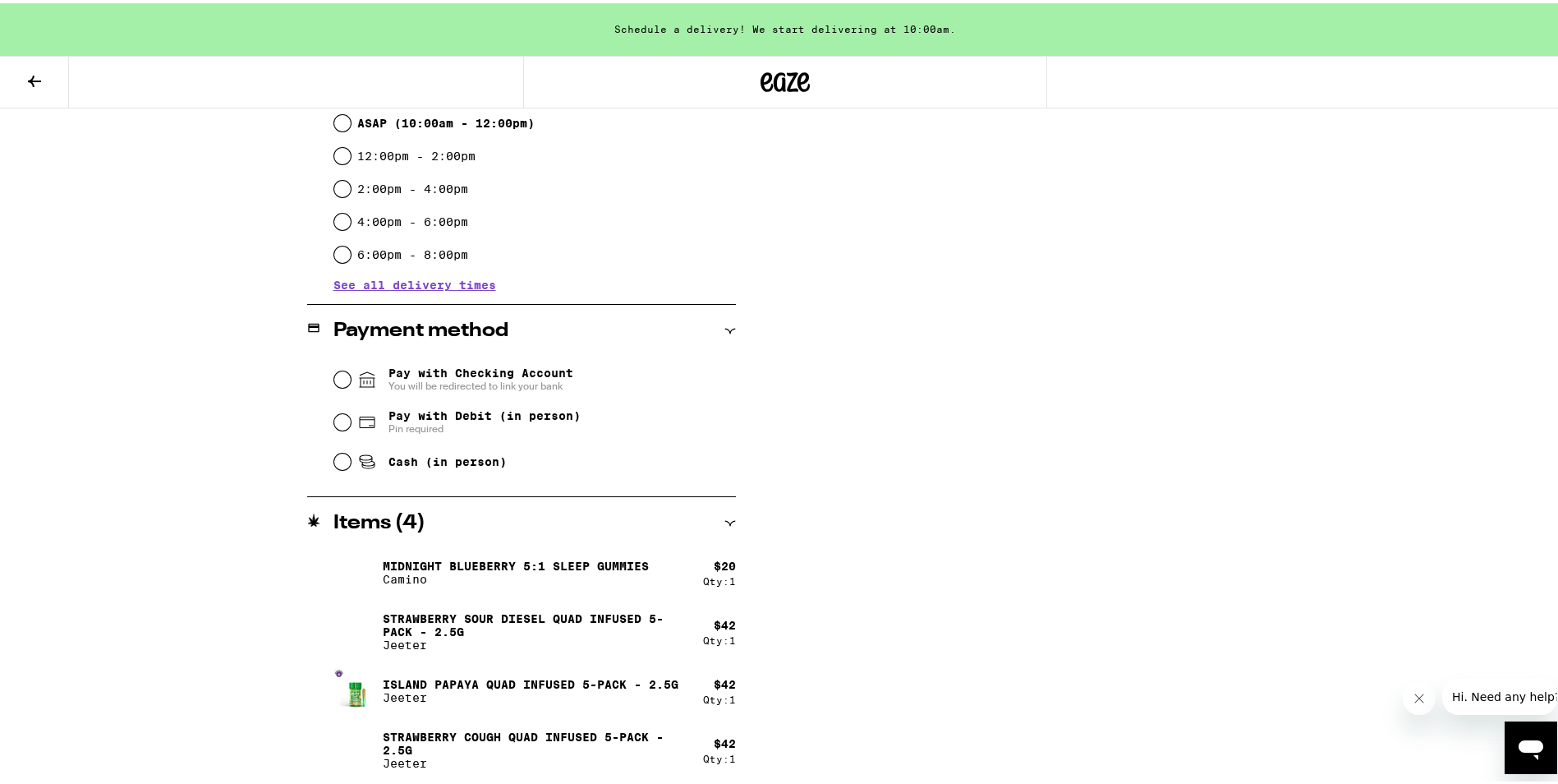
click at [432, 375] on span "Pay with Checking Account You will be redirected to link your bank" at bounding box center [481, 376] width 184 height 26
click at [351, 375] on input "Pay with Checking Account You will be redirected to link your bank" at bounding box center [343, 376] width 17 height 17
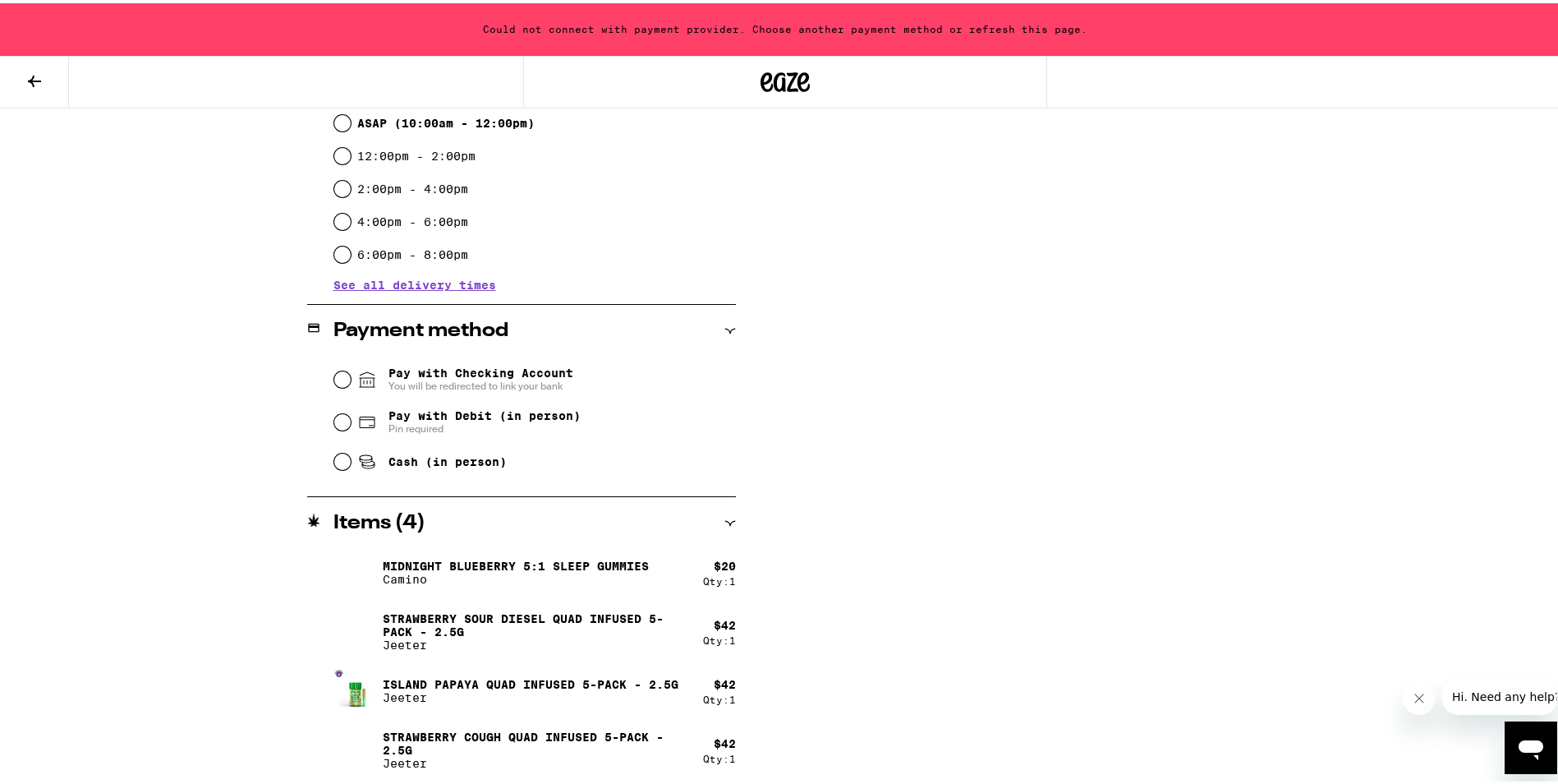
click at [428, 409] on span "Pay with Debit (in person)" at bounding box center [484, 412] width 192 height 13
click at [351, 411] on input "Pay with Debit (in person) Pin required" at bounding box center [343, 419] width 17 height 17
radio input "true"
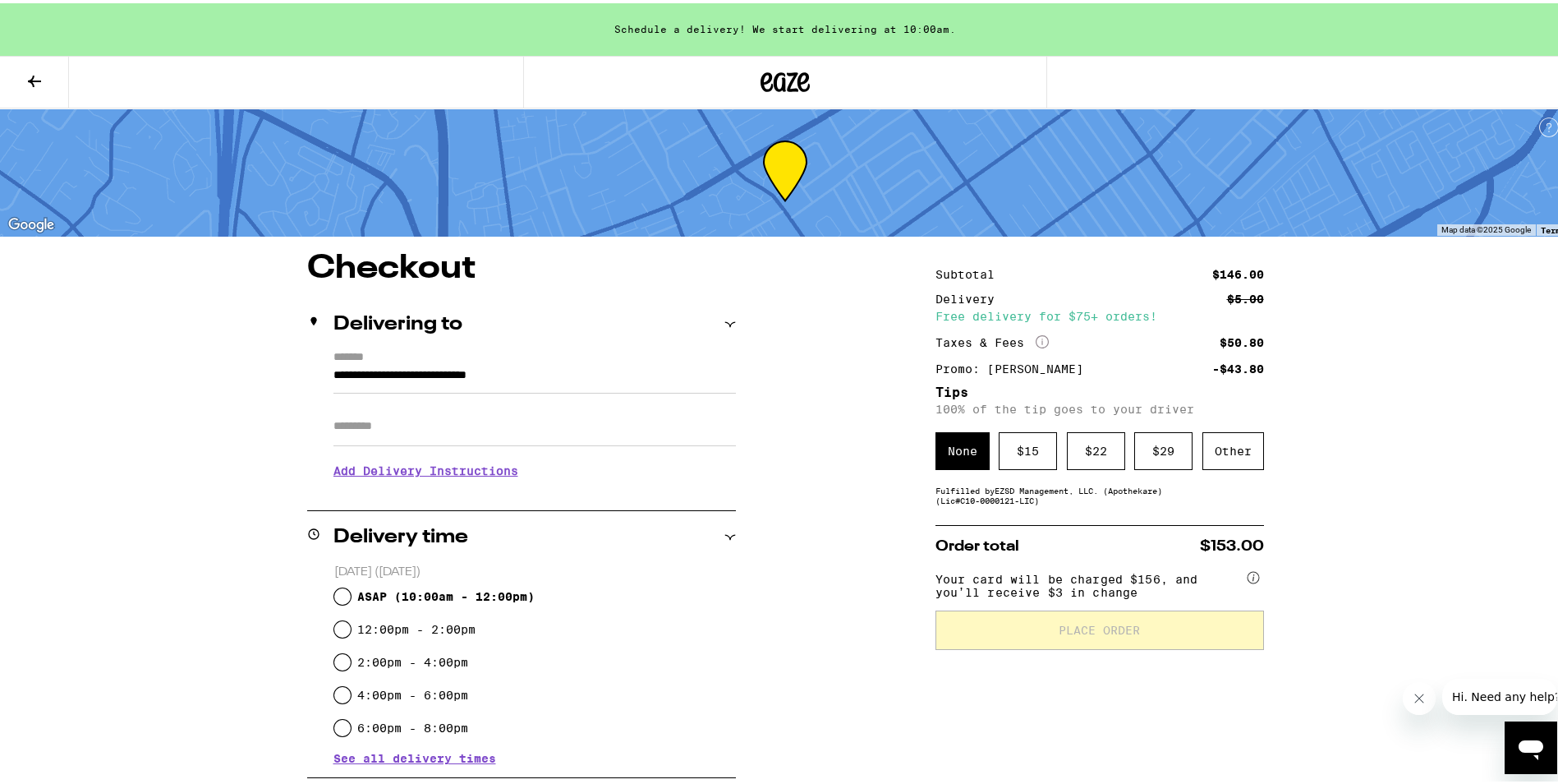
scroll to position [0, 0]
